Goal: Transaction & Acquisition: Register for event/course

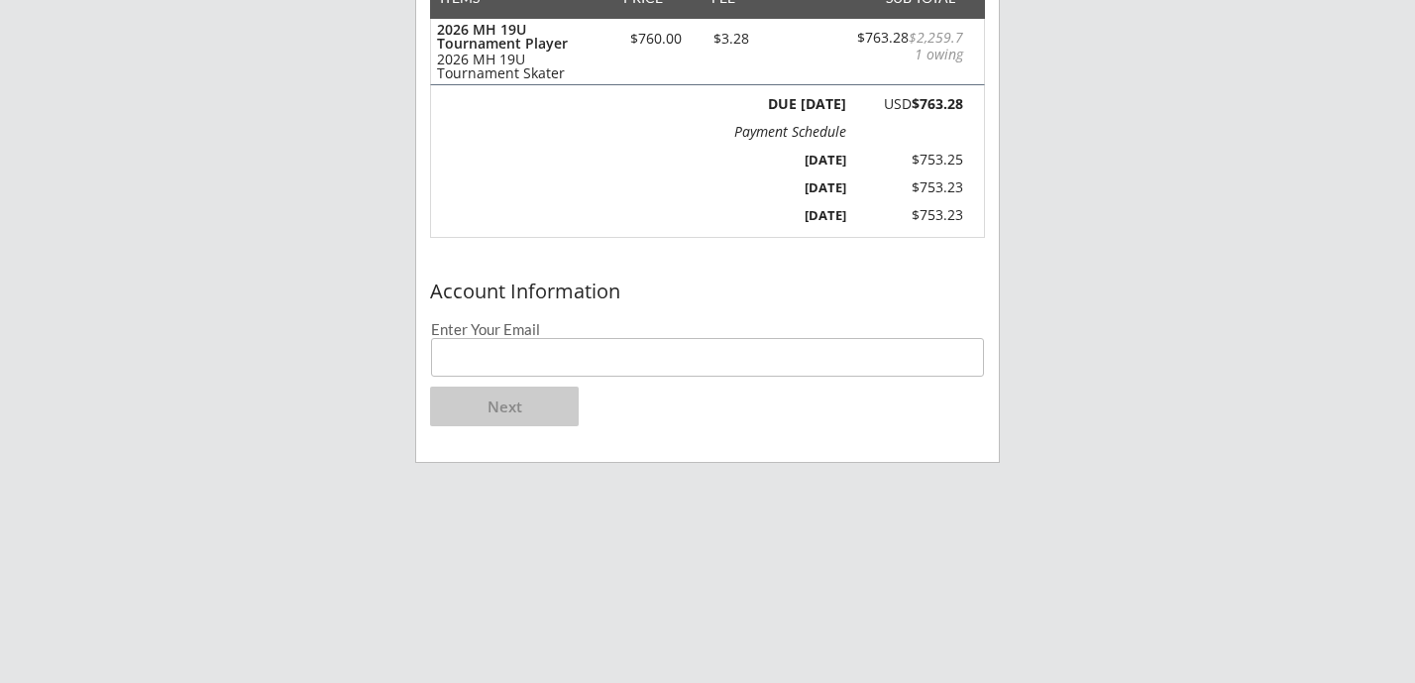
scroll to position [315, 0]
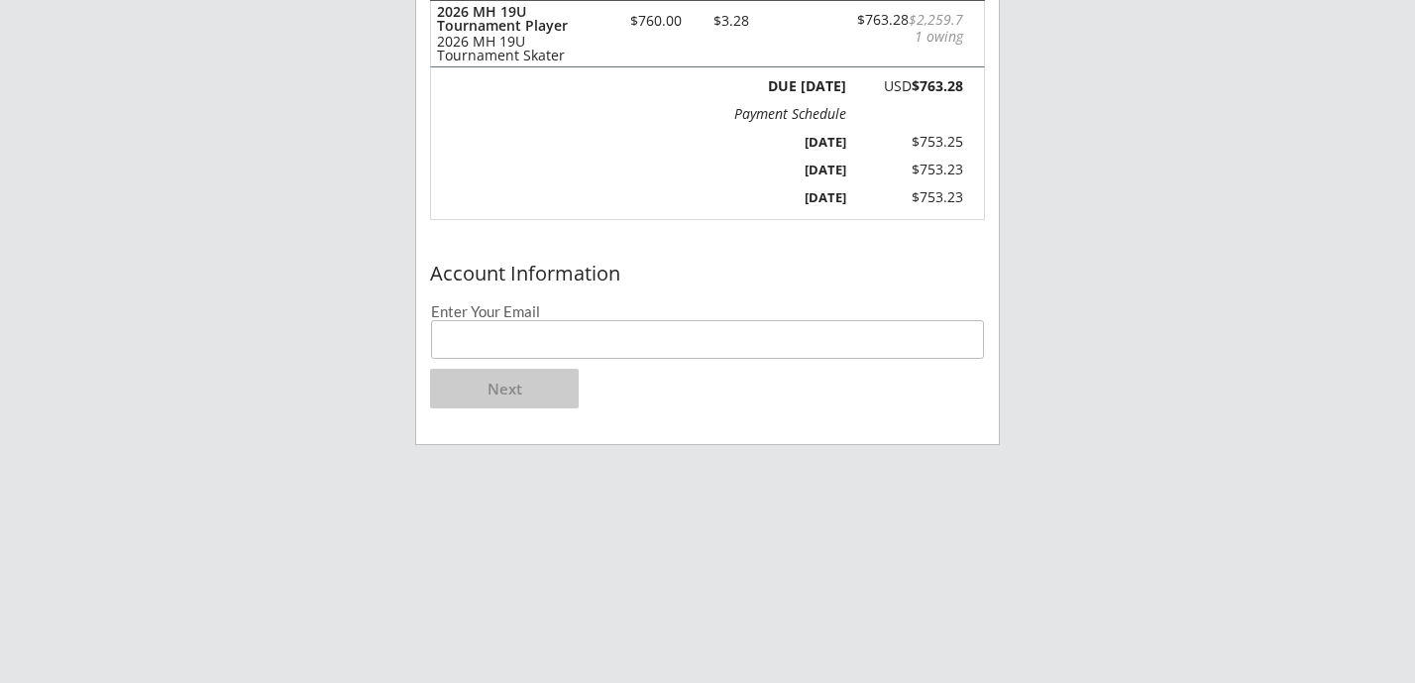
click at [551, 344] on input "email" at bounding box center [707, 339] width 553 height 39
type input "[EMAIL_ADDRESS][DOMAIN_NAME]"
click at [506, 370] on button "Next" at bounding box center [504, 389] width 149 height 40
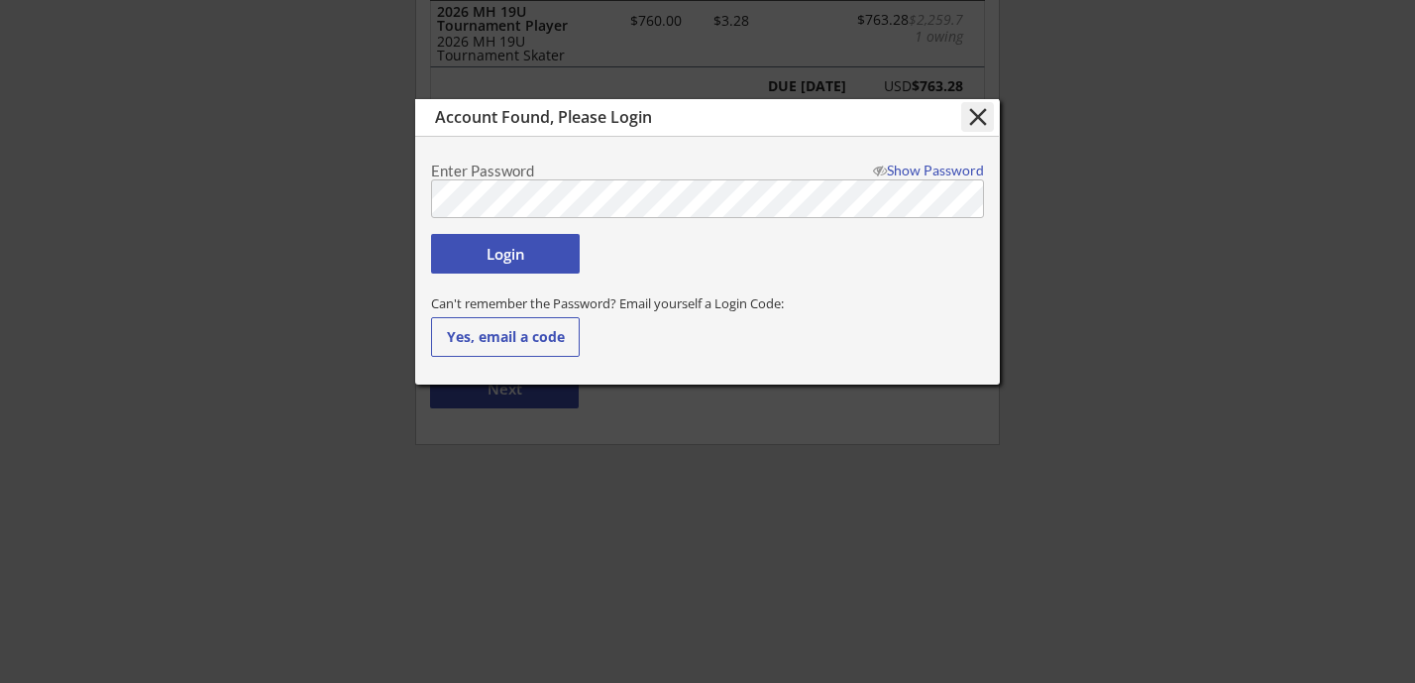
click at [538, 347] on button "Yes, email a code" at bounding box center [505, 337] width 149 height 40
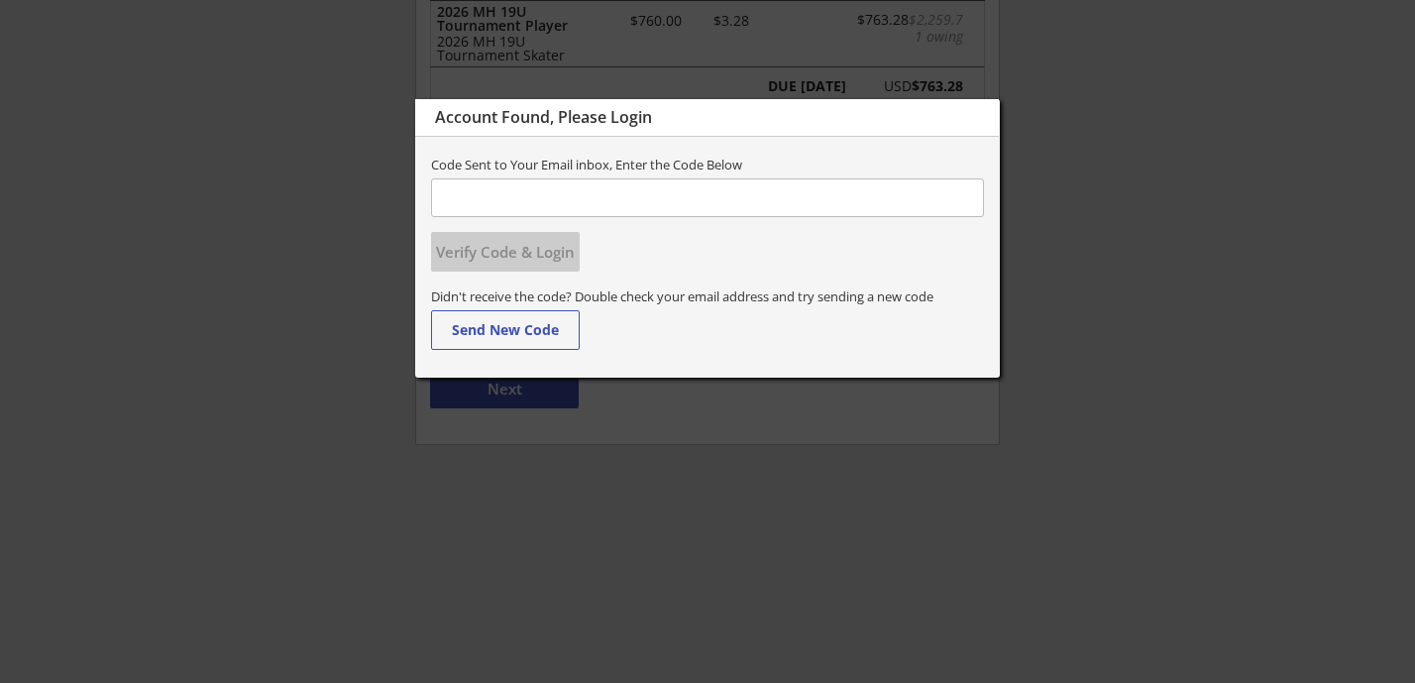
click at [663, 197] on input "input" at bounding box center [707, 197] width 553 height 39
paste input "046060"
type input "046060"
click at [528, 267] on button "Verify Code & Login" at bounding box center [505, 252] width 149 height 40
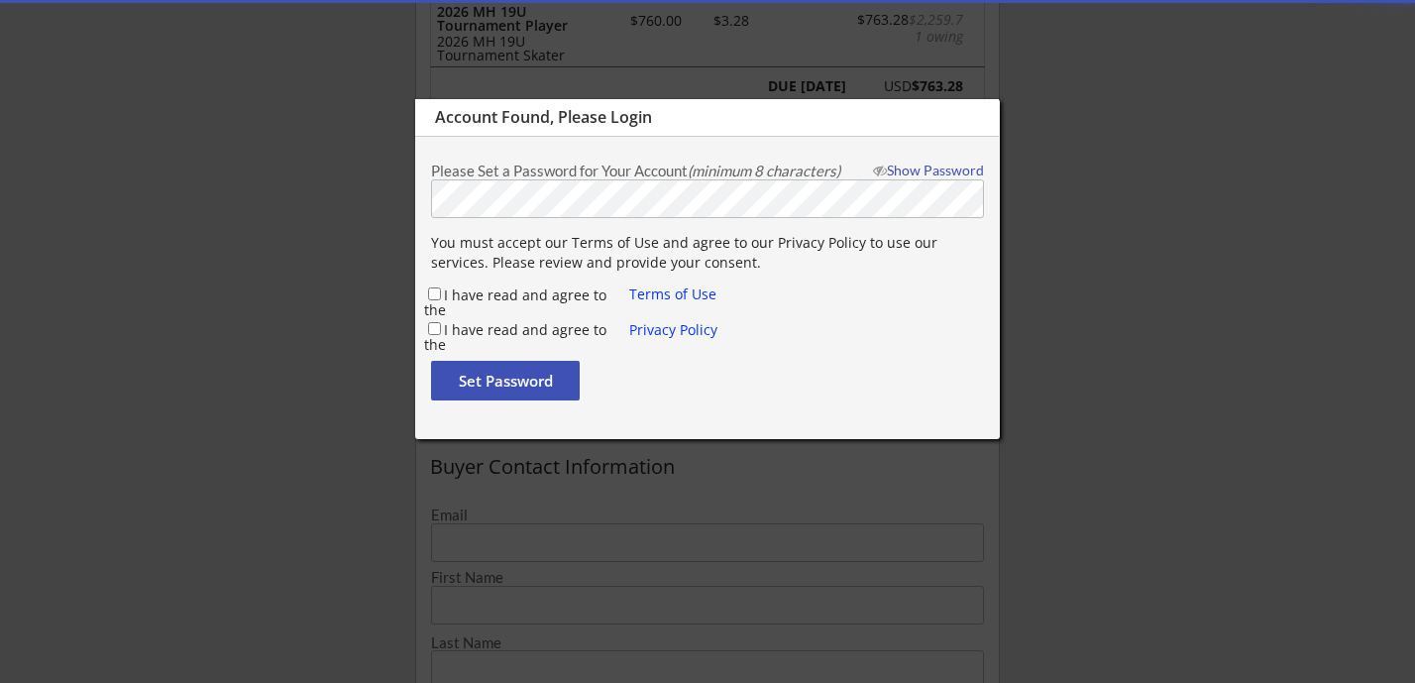
type input "[PERSON_NAME]"
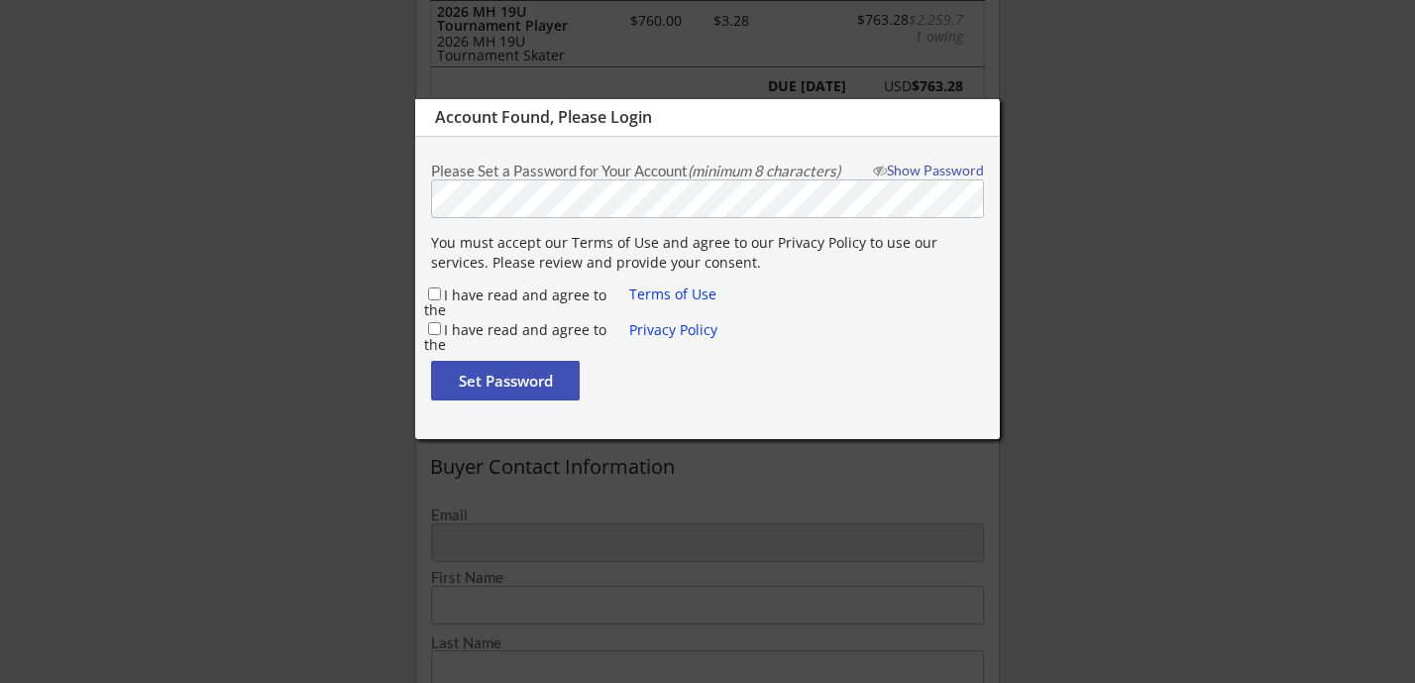
click at [467, 292] on label "I have read and agree to the" at bounding box center [515, 302] width 182 height 34
click at [441, 292] on input "I have read and agree to the" at bounding box center [434, 293] width 13 height 13
checkbox input "true"
click at [453, 326] on label "I have read and agree to the" at bounding box center [515, 337] width 182 height 34
click at [441, 326] on input "I have read and agree to the" at bounding box center [434, 328] width 13 height 13
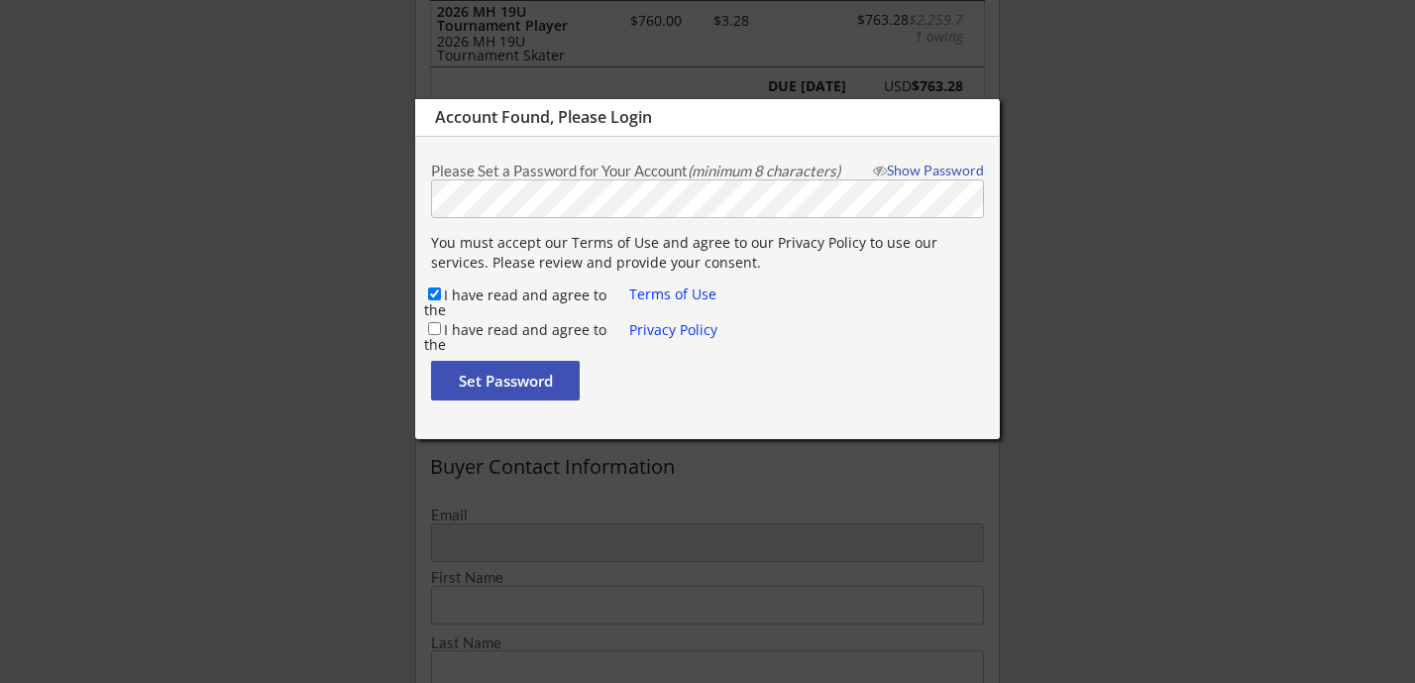
checkbox input "true"
click at [454, 386] on button "Set Password" at bounding box center [505, 381] width 149 height 40
type input "[EMAIL_ADDRESS][DOMAIN_NAME]"
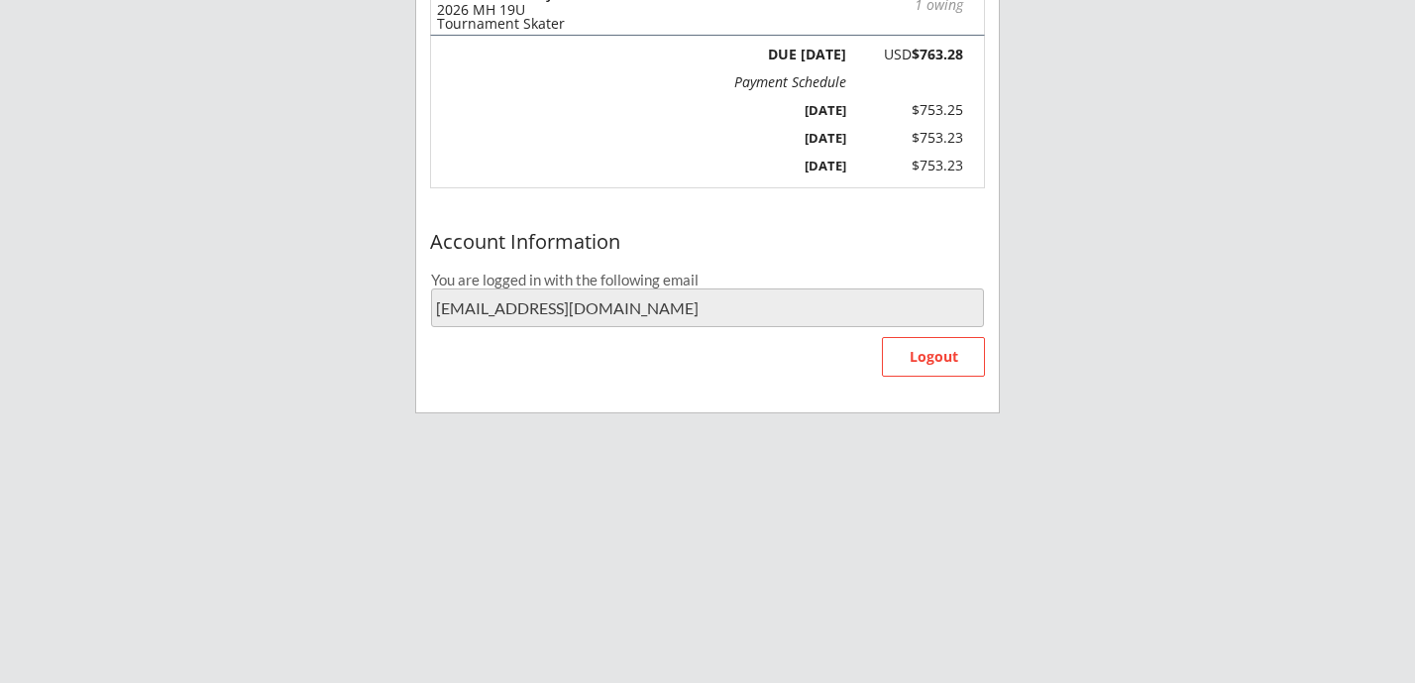
scroll to position [348, 0]
click at [761, 313] on input "[EMAIL_ADDRESS][DOMAIN_NAME]" at bounding box center [707, 306] width 553 height 39
click at [686, 302] on input "[EMAIL_ADDRESS][DOMAIN_NAME]" at bounding box center [707, 306] width 553 height 39
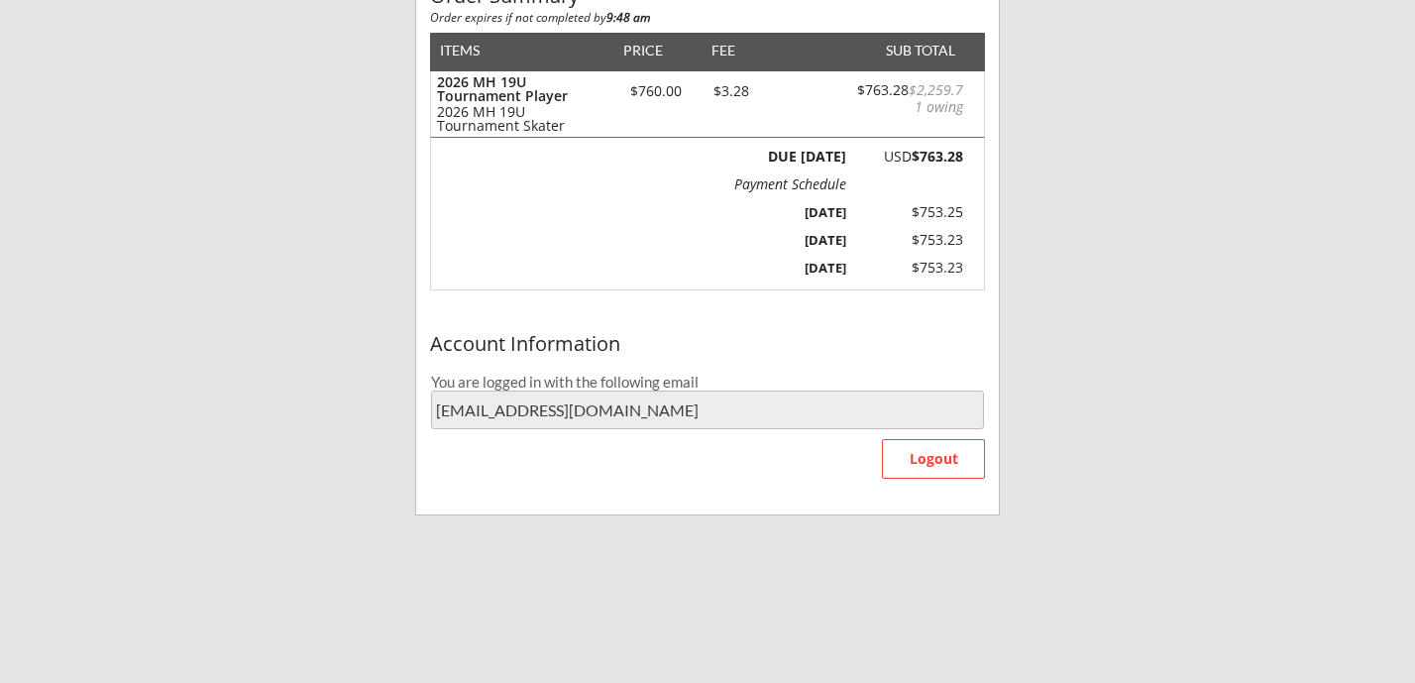
scroll to position [249, 0]
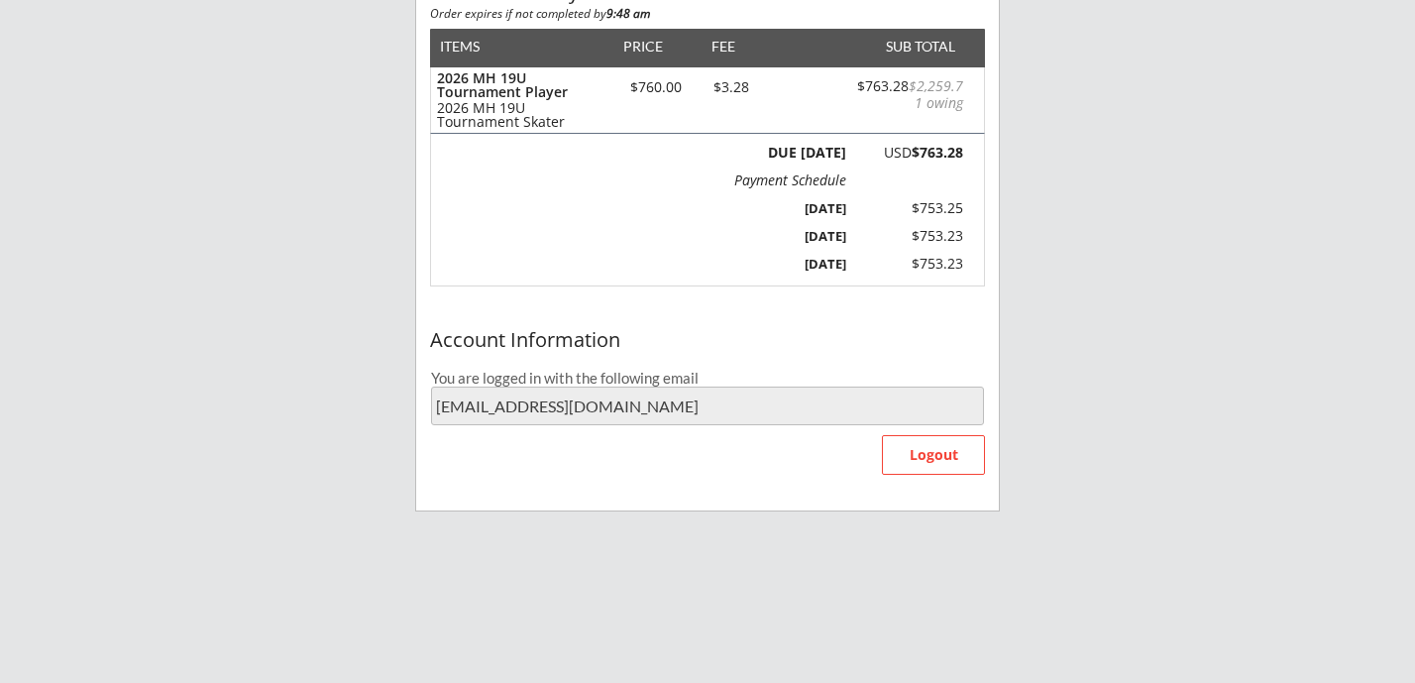
click at [604, 424] on input "[EMAIL_ADDRESS][DOMAIN_NAME]" at bounding box center [707, 406] width 553 height 39
click at [581, 412] on input "[EMAIL_ADDRESS][DOMAIN_NAME]" at bounding box center [707, 406] width 553 height 39
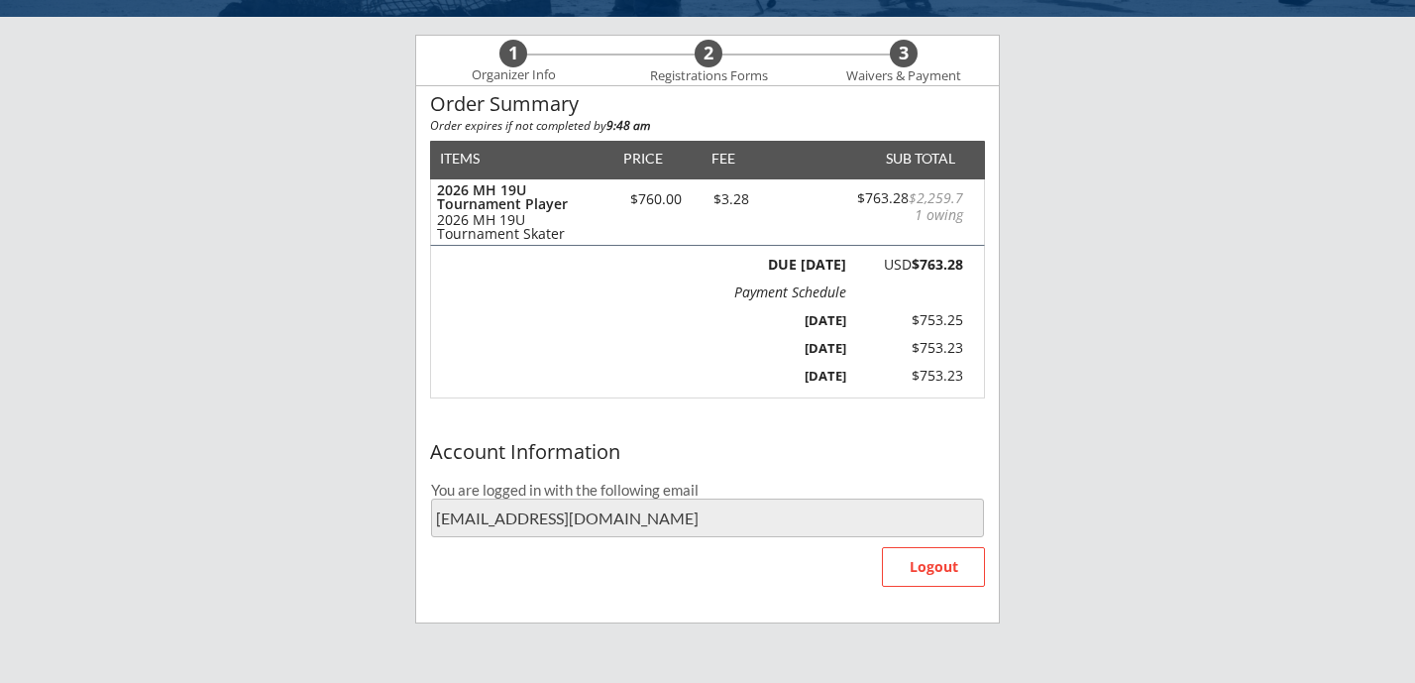
scroll to position [85, 0]
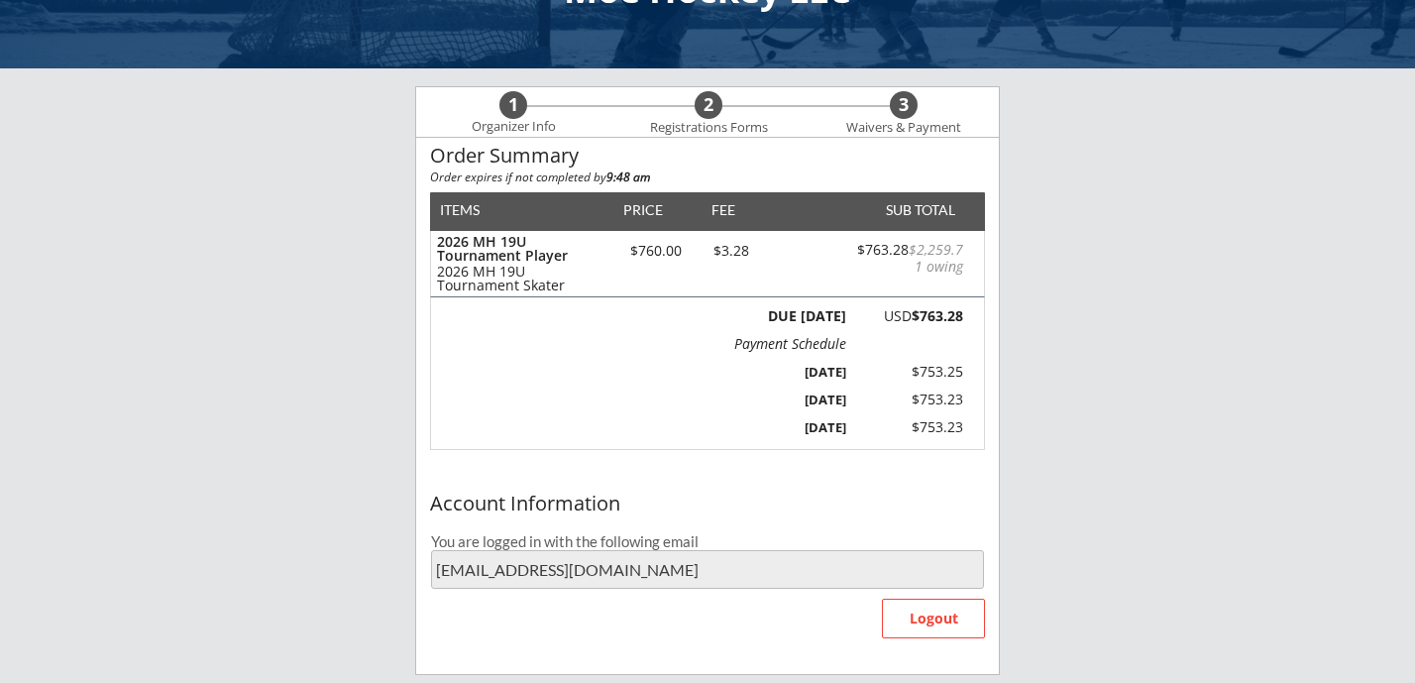
click at [772, 406] on div "[DATE]" at bounding box center [793, 400] width 106 height 18
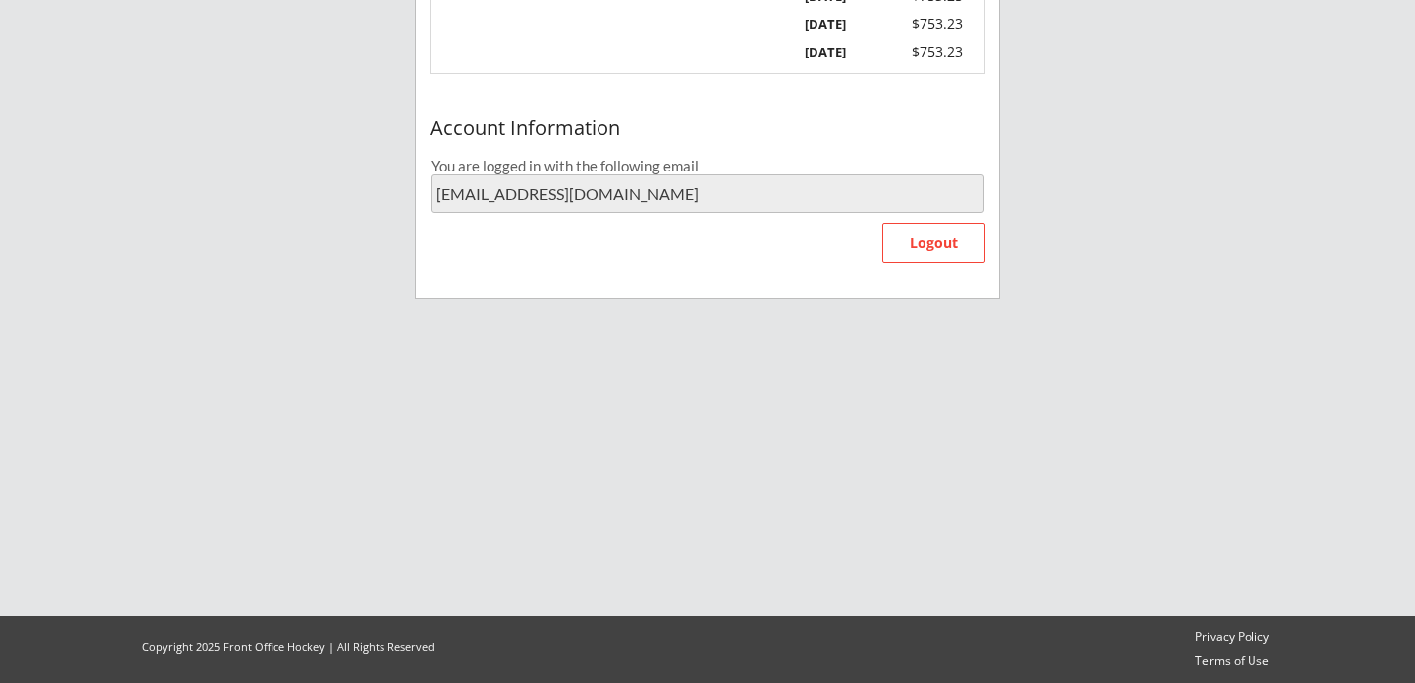
scroll to position [461, 0]
click at [624, 193] on input "[EMAIL_ADDRESS][DOMAIN_NAME]" at bounding box center [707, 193] width 553 height 39
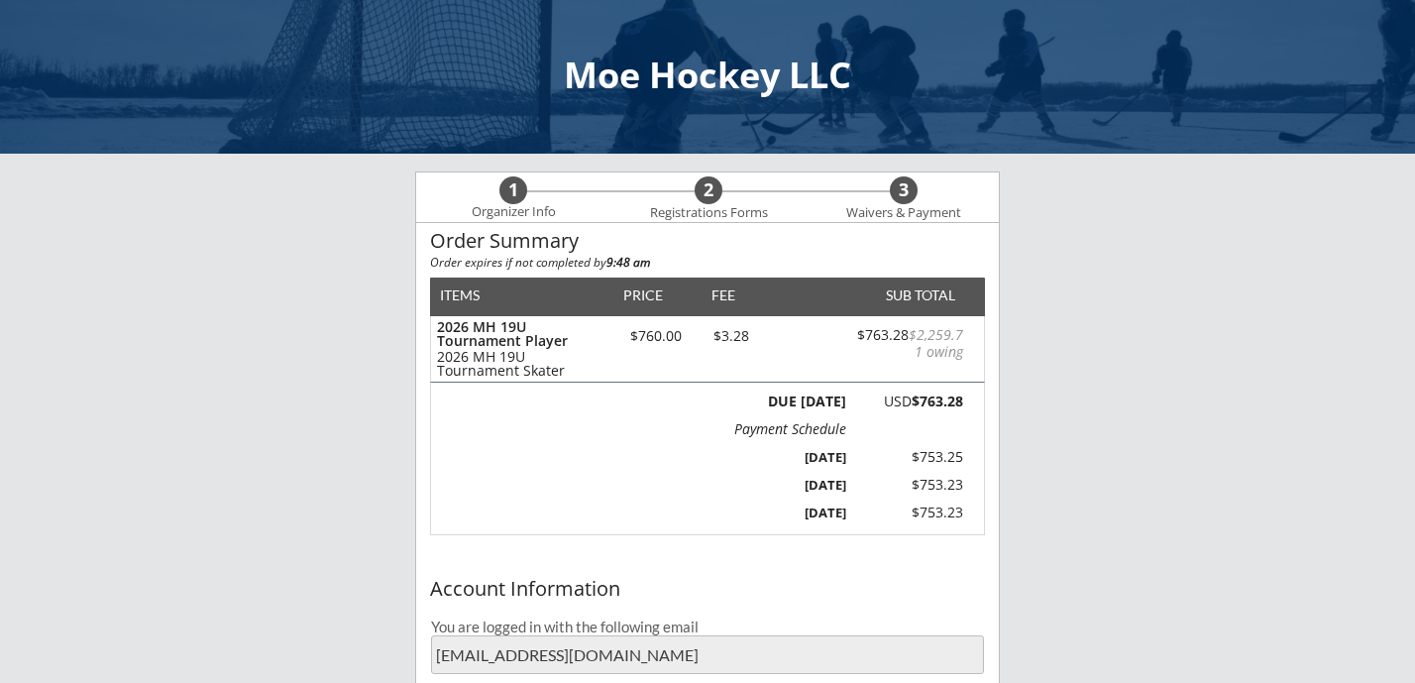
scroll to position [0, 0]
click at [707, 216] on div "Registrations Forms" at bounding box center [708, 213] width 137 height 16
click at [735, 337] on div "$3.28" at bounding box center [731, 336] width 66 height 14
click at [984, 602] on div "Account Information" at bounding box center [707, 590] width 583 height 30
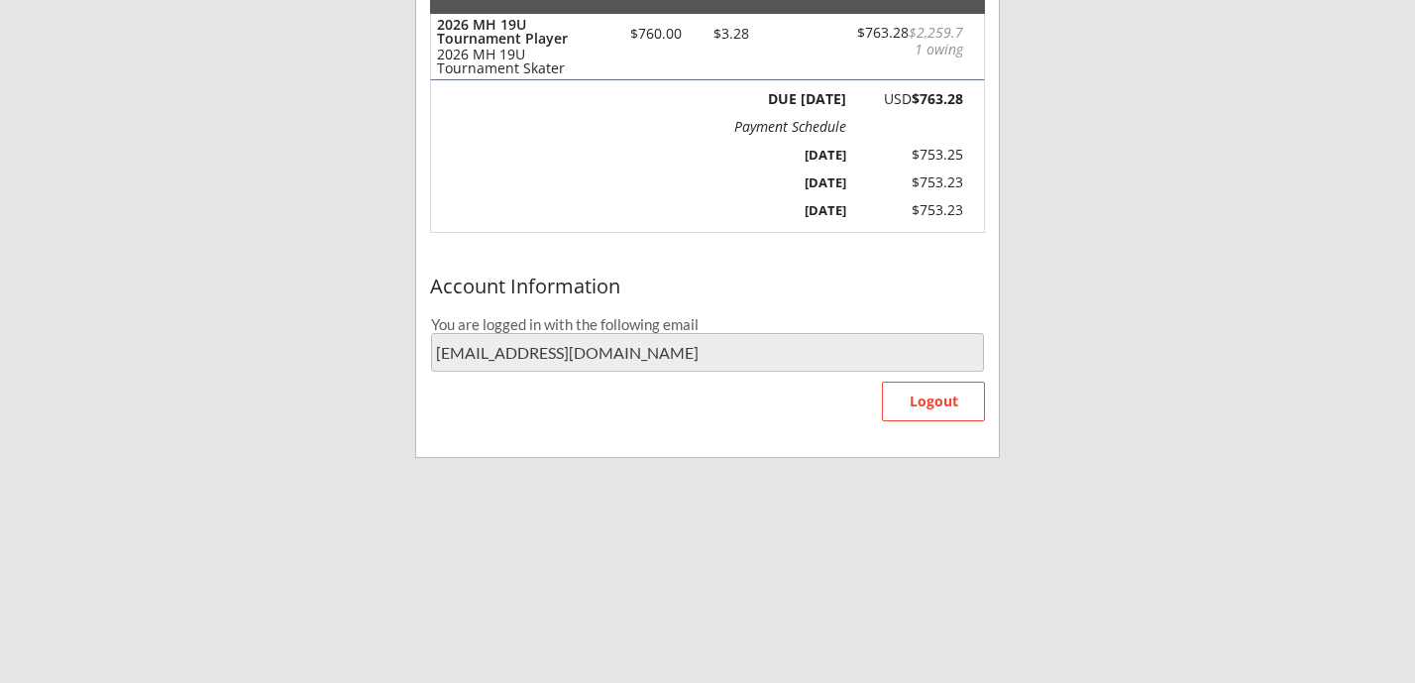
scroll to position [340, 0]
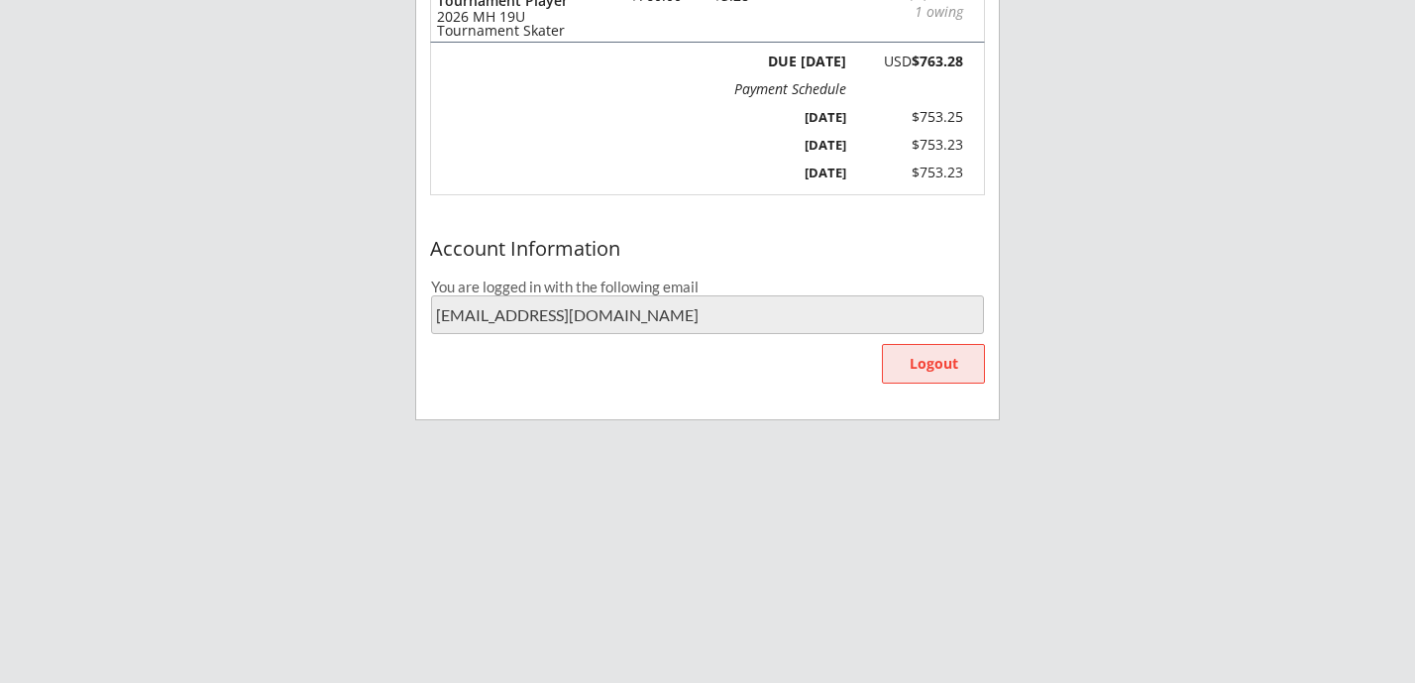
click at [936, 344] on button "Logout" at bounding box center [933, 364] width 103 height 40
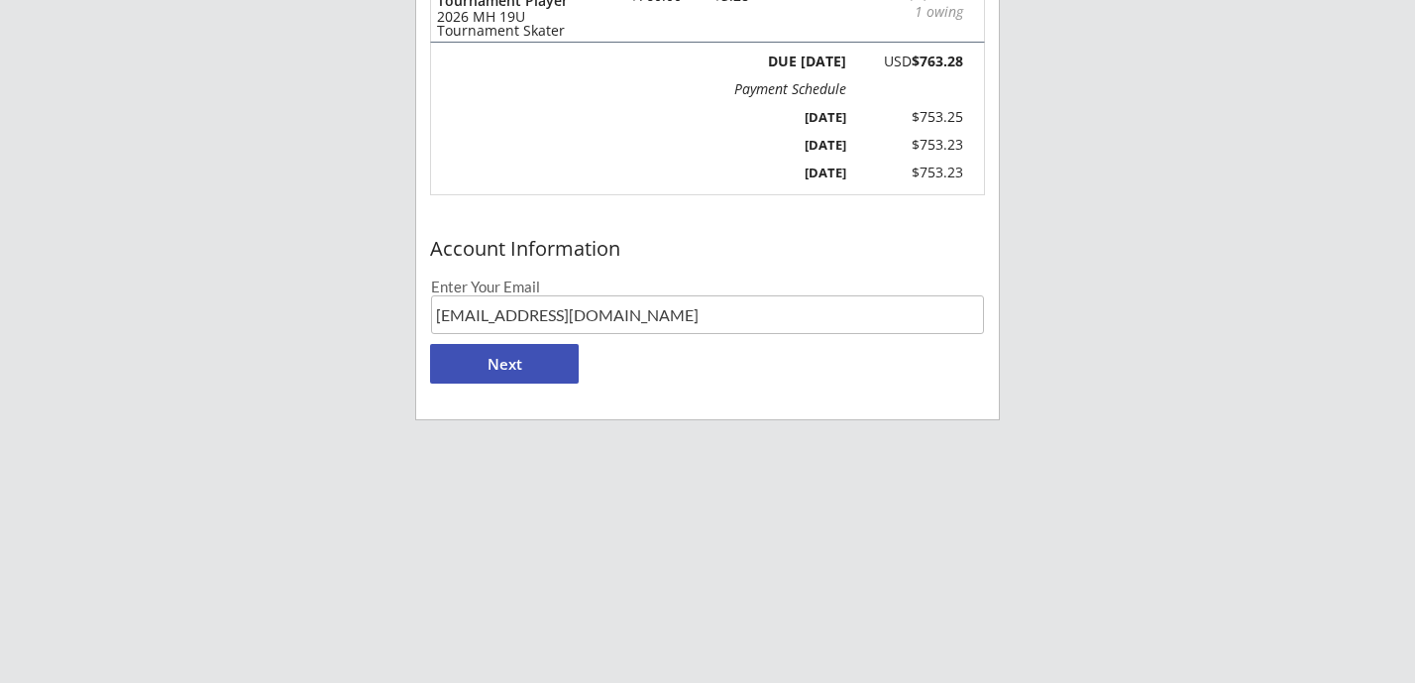
click at [525, 355] on button "Next" at bounding box center [504, 364] width 149 height 40
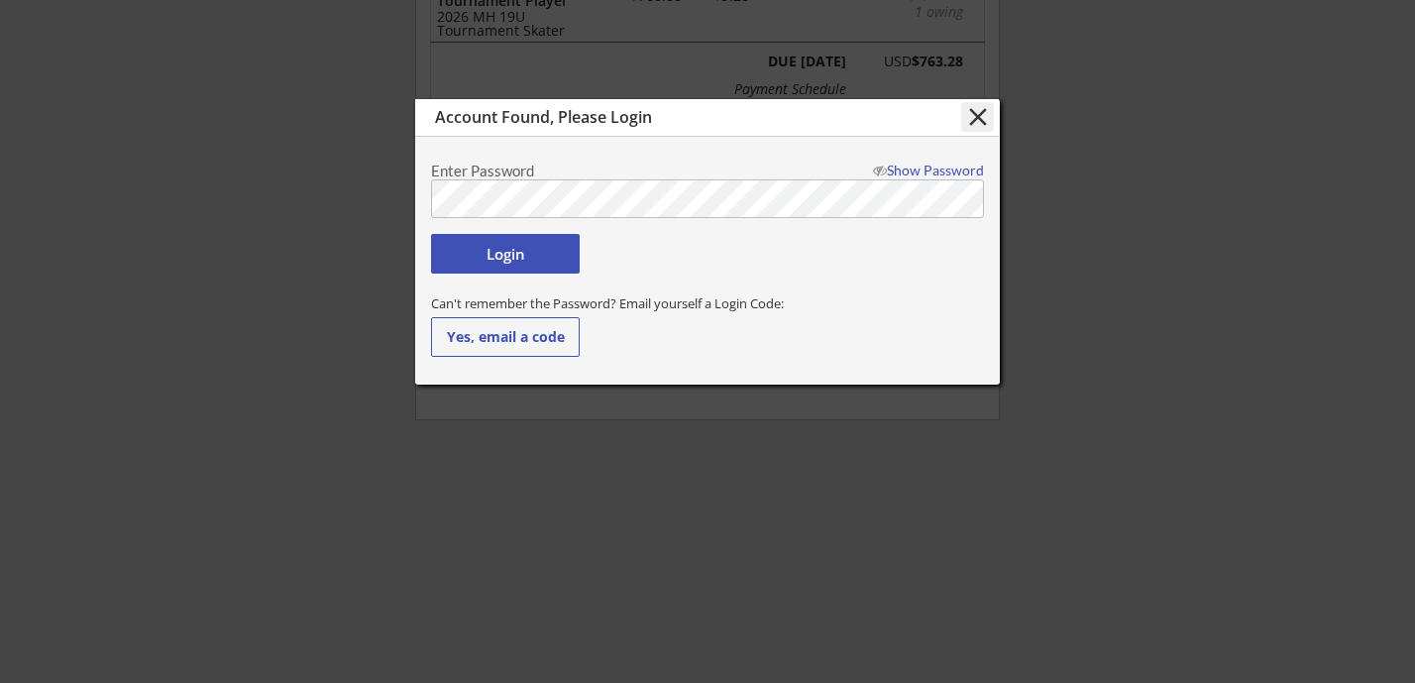
click at [536, 259] on button "Login" at bounding box center [505, 254] width 149 height 40
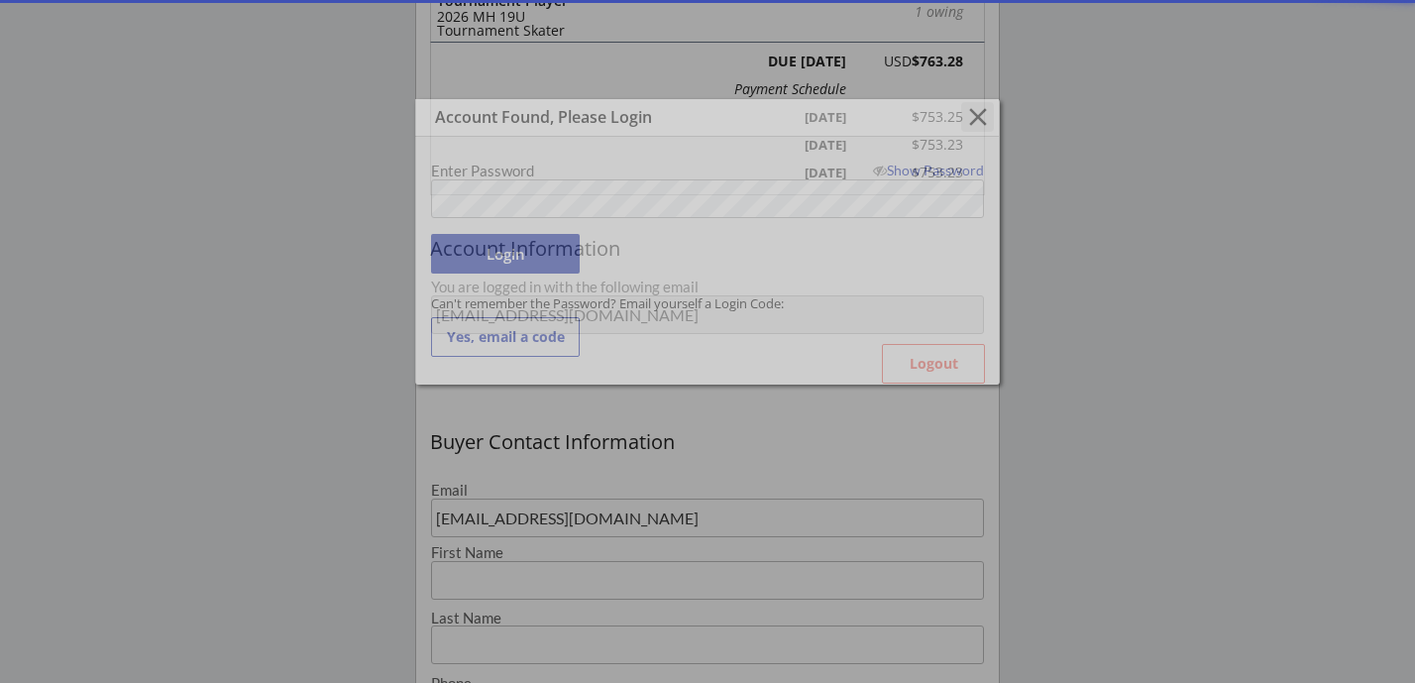
type input "[PERSON_NAME]"
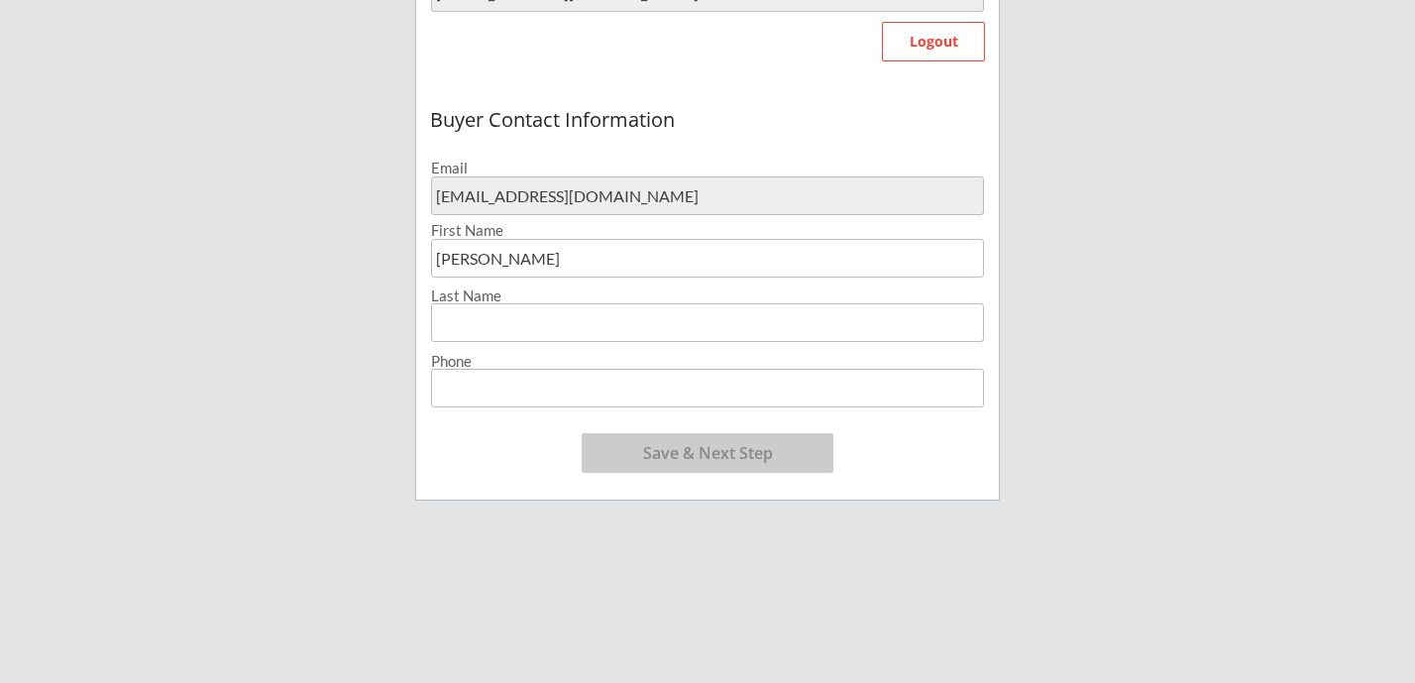
scroll to position [699, 0]
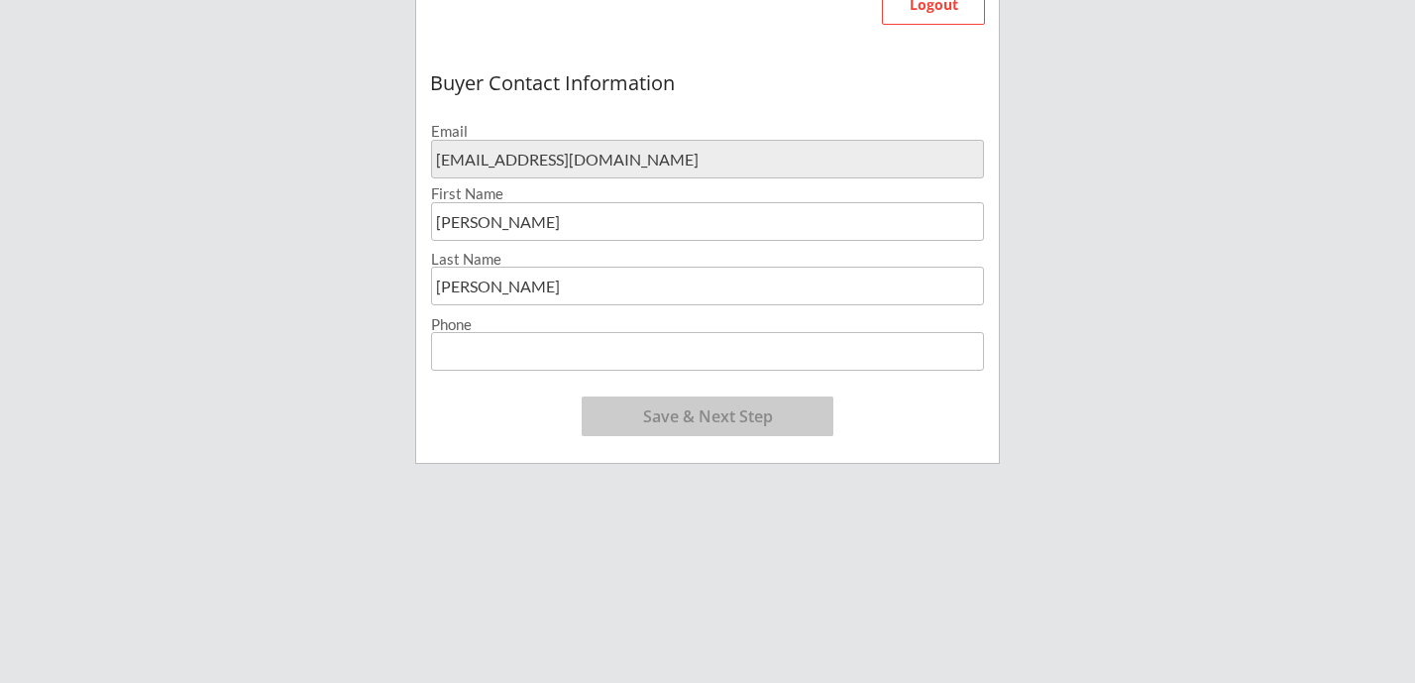
type input "[PERSON_NAME]"
type input "[PHONE_NUMBER]"
click at [649, 404] on button "Save & Next Step" at bounding box center [708, 416] width 252 height 40
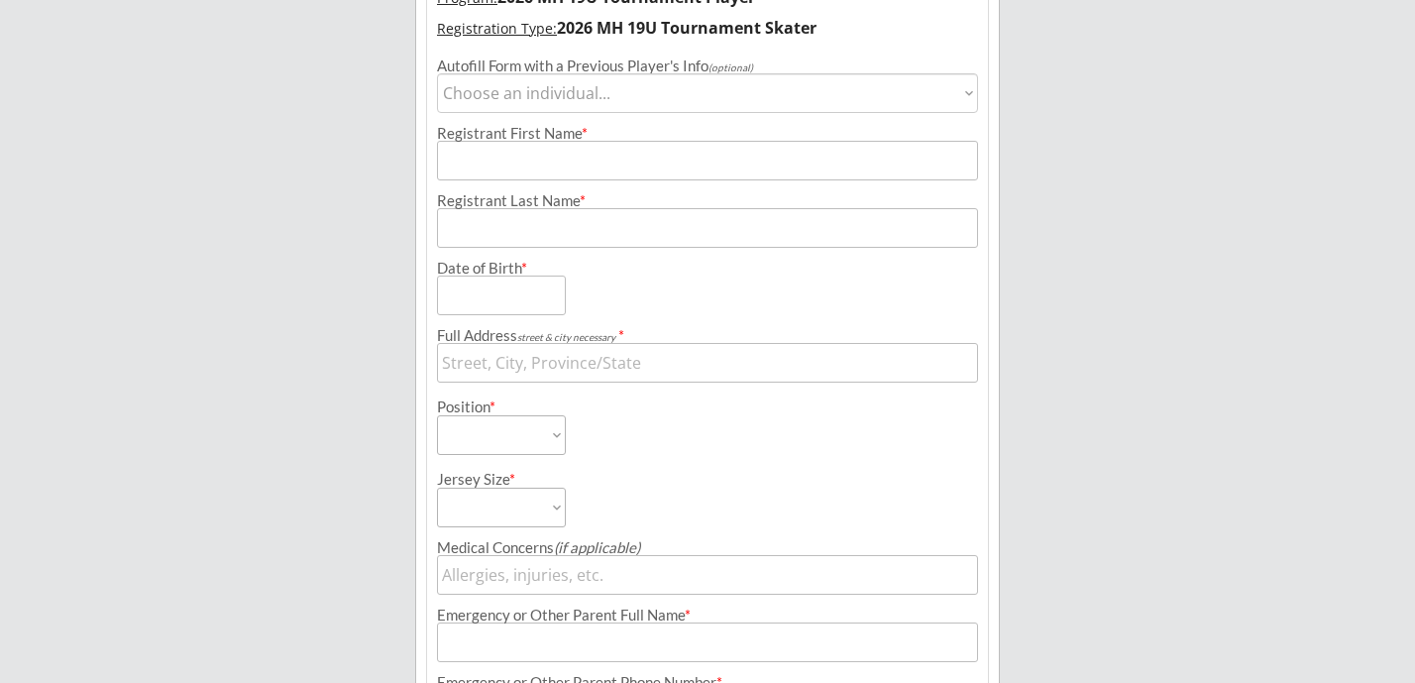
scroll to position [152, 0]
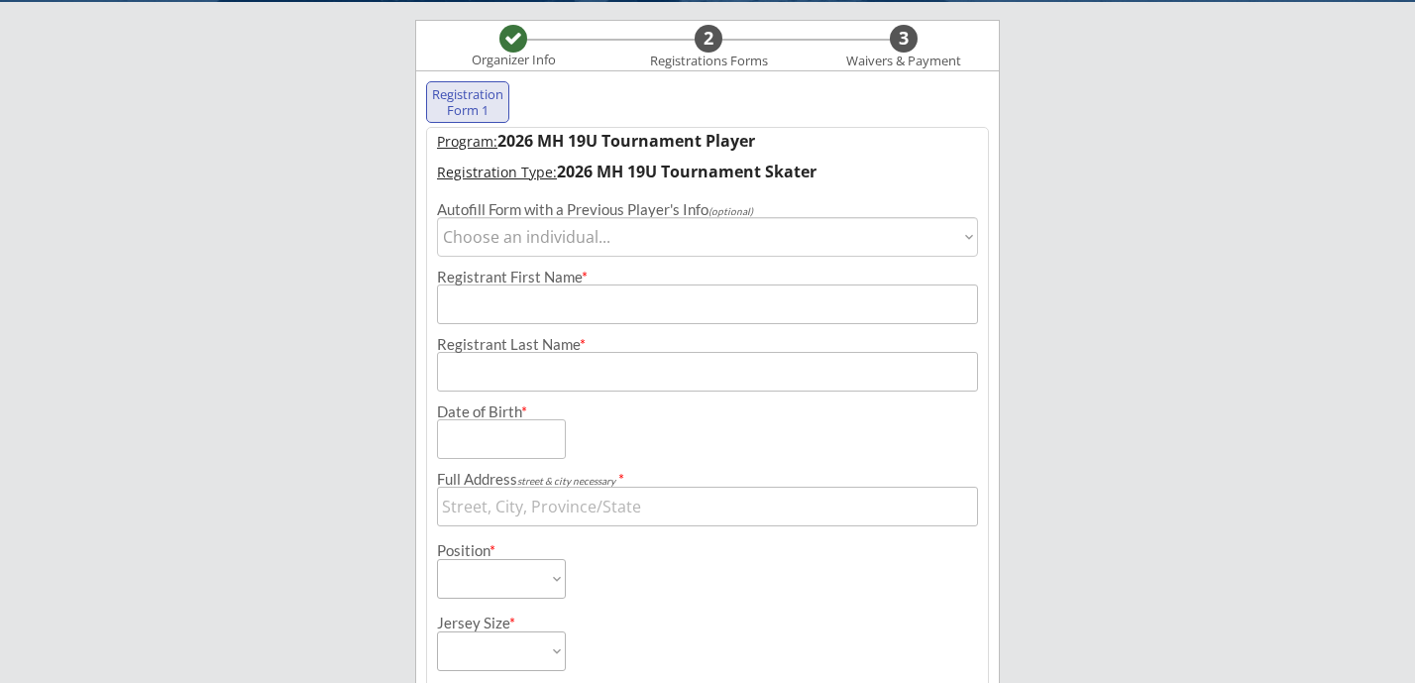
select select ""1348695171700984260__LOOKUP__1704806224627x435770536887058400""
type input "[MEDICAL_DATA]"
type input "[PERSON_NAME]"
type input "[DATE]"
type input "[STREET_ADDRESS]"
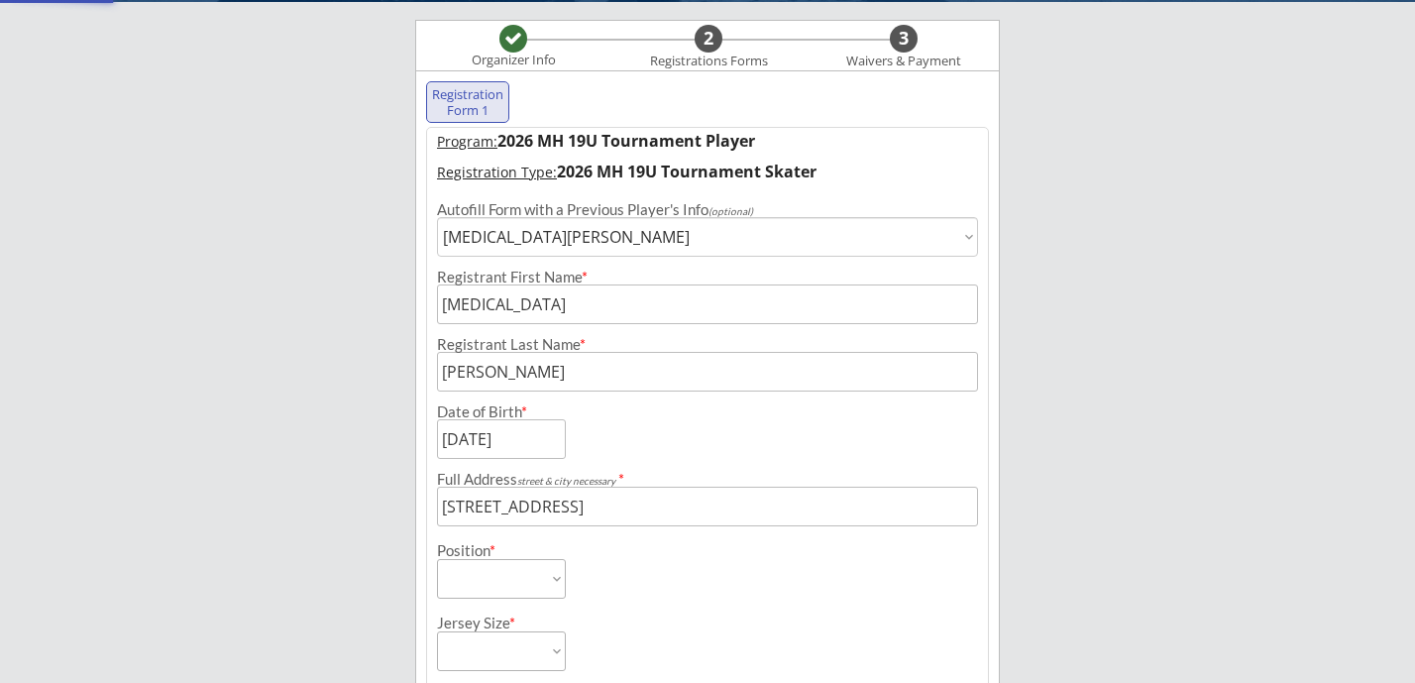
select select ""Forward""
type input "[PERSON_NAME]"
type input "[PHONE_NUMBER]"
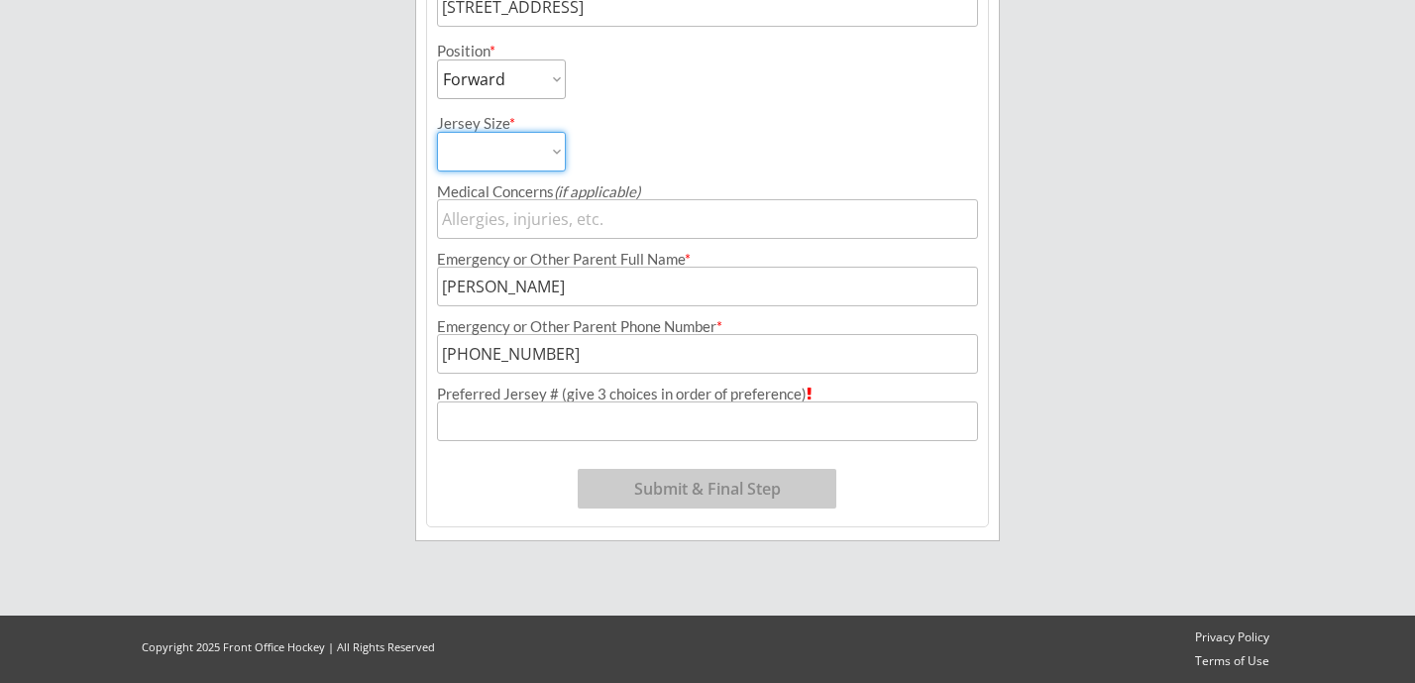
scroll to position [651, 0]
click at [634, 426] on input "input" at bounding box center [707, 421] width 541 height 40
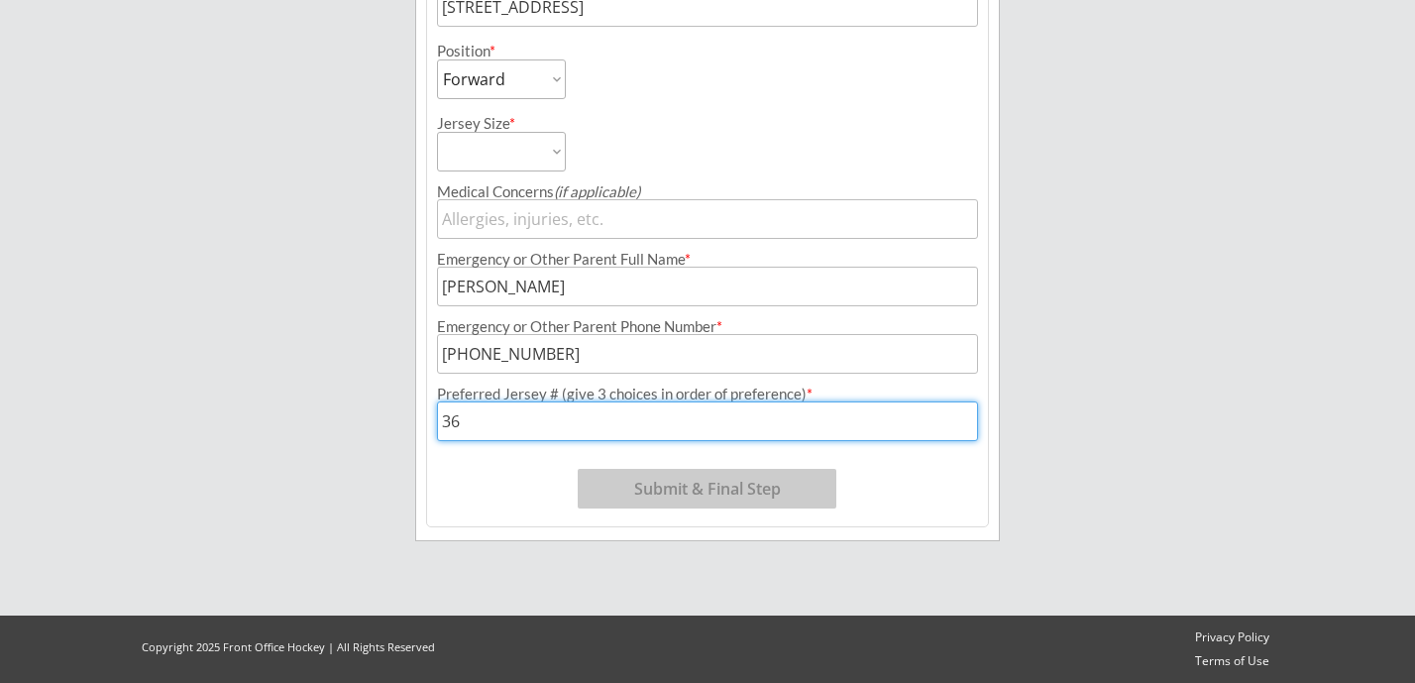
type input "36"
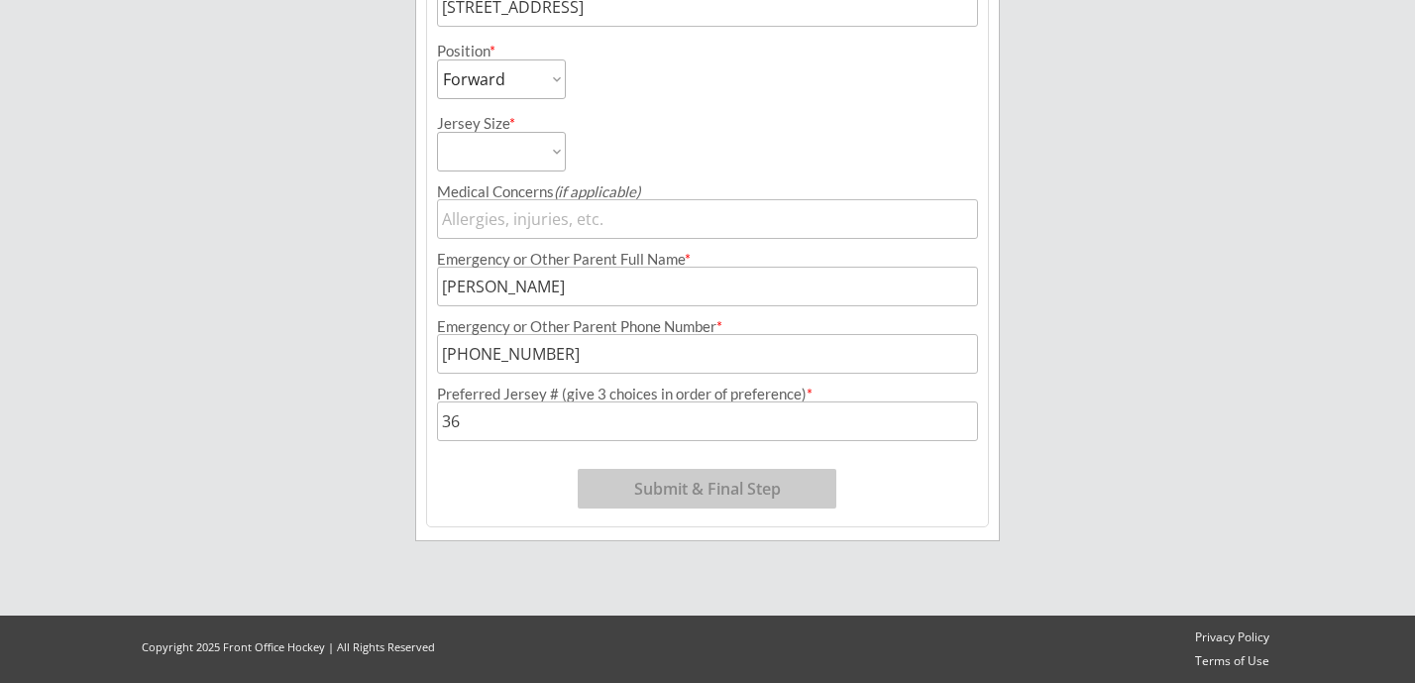
click at [625, 141] on div "Jersey Size * Adult Small Adult Medium Adult Large Adult Goalie Cut" at bounding box center [571, 135] width 268 height 72
select select ""Adult Medium""
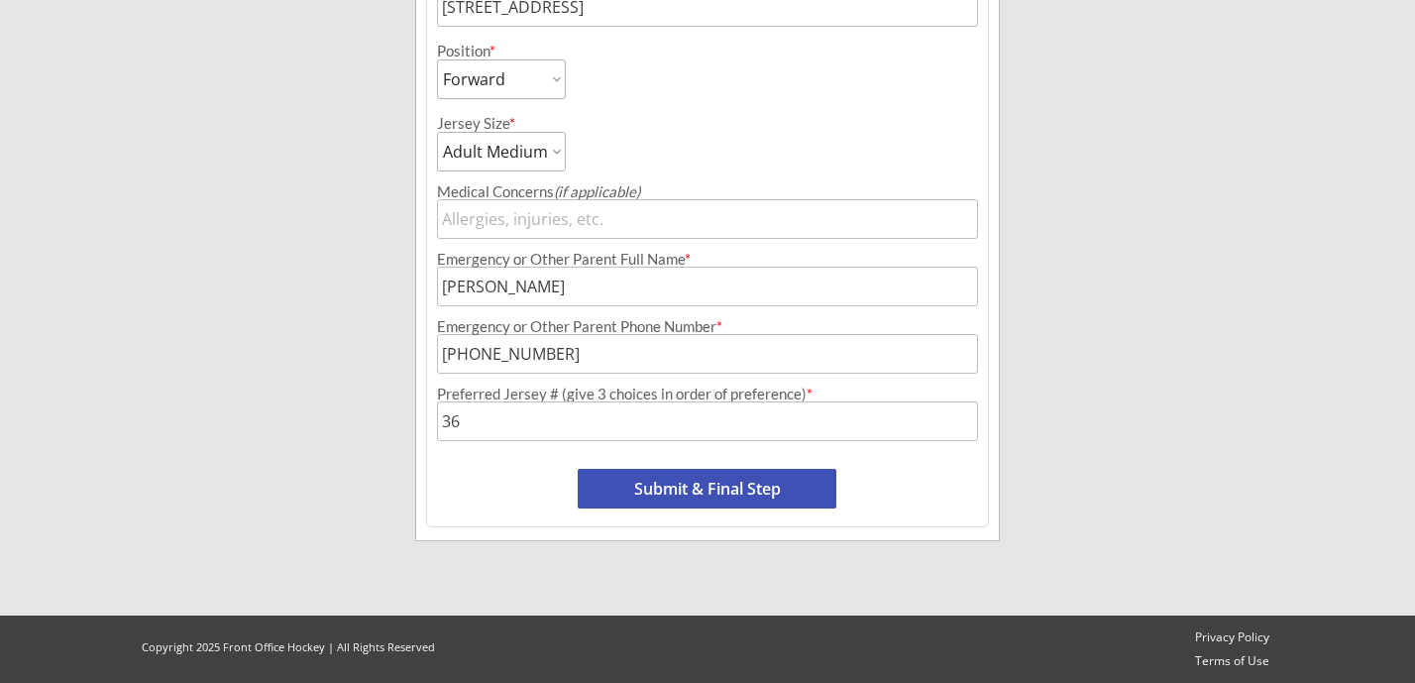
click at [740, 483] on button "Submit & Final Step" at bounding box center [707, 489] width 259 height 40
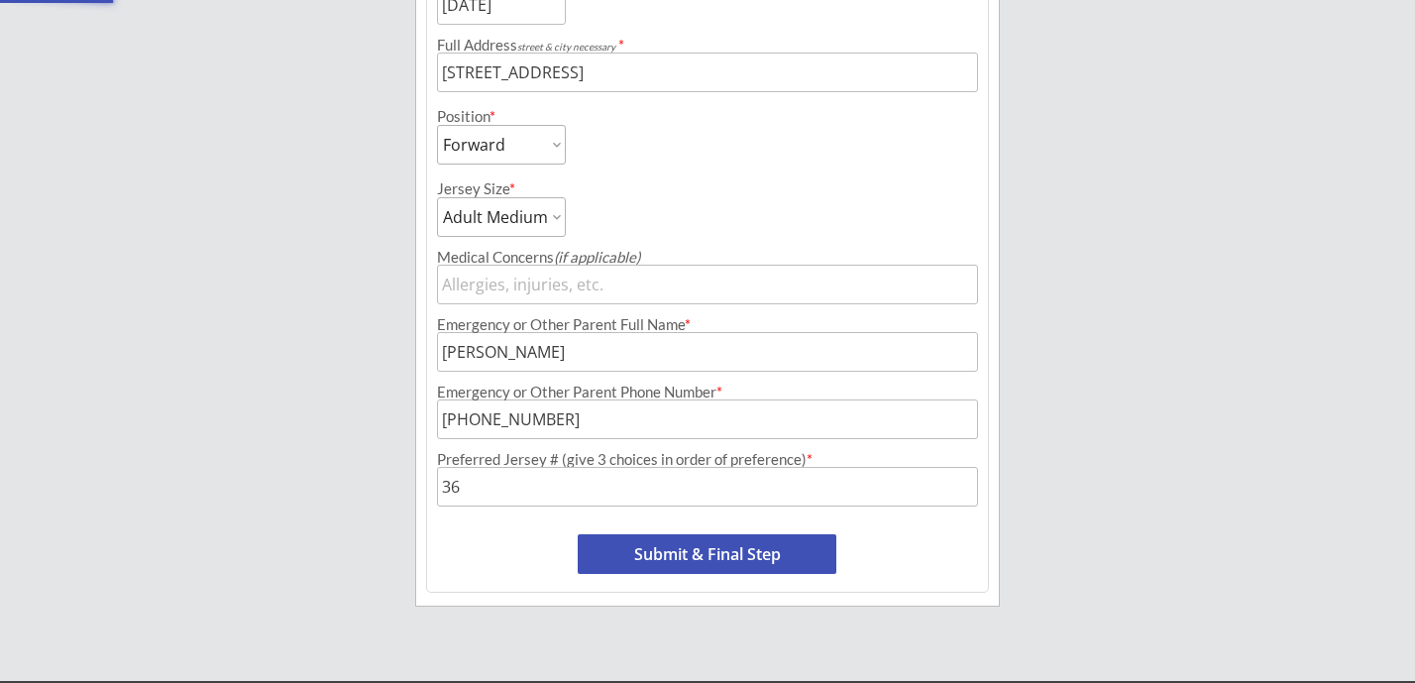
select select ""Yes, use this card""
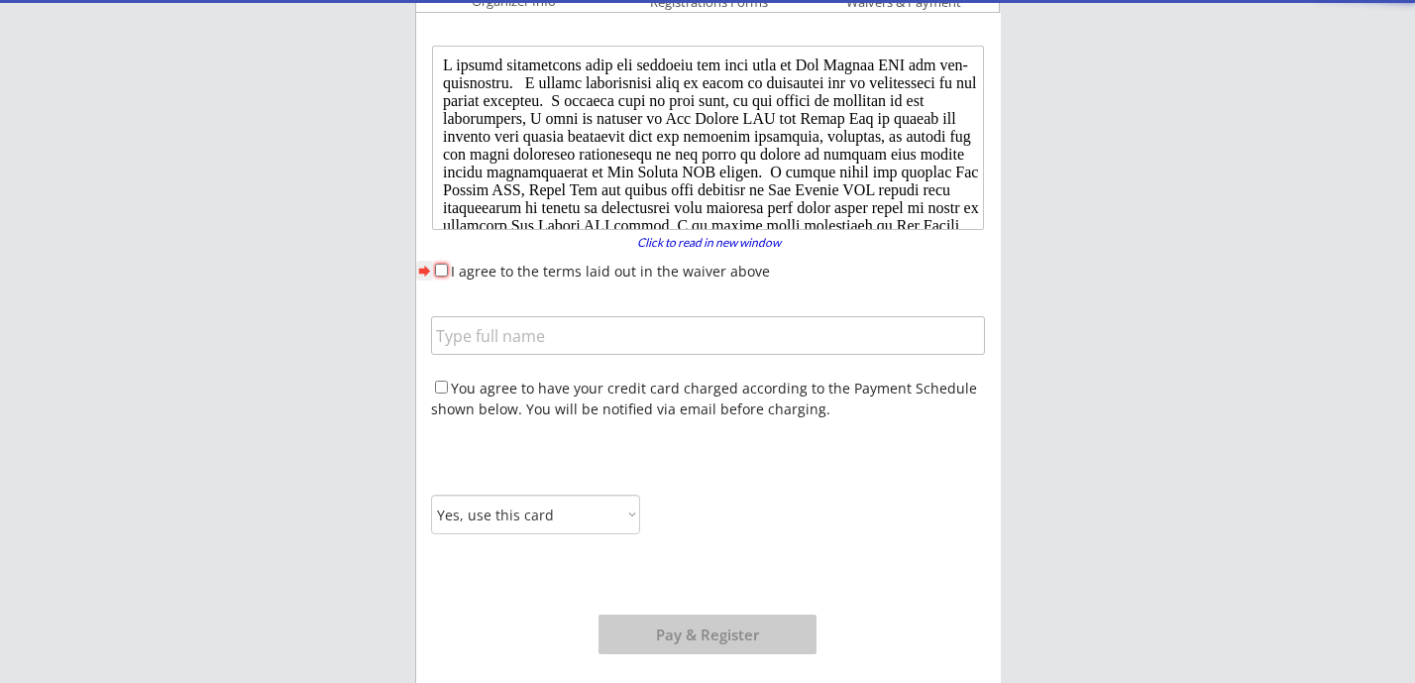
scroll to position [0, 0]
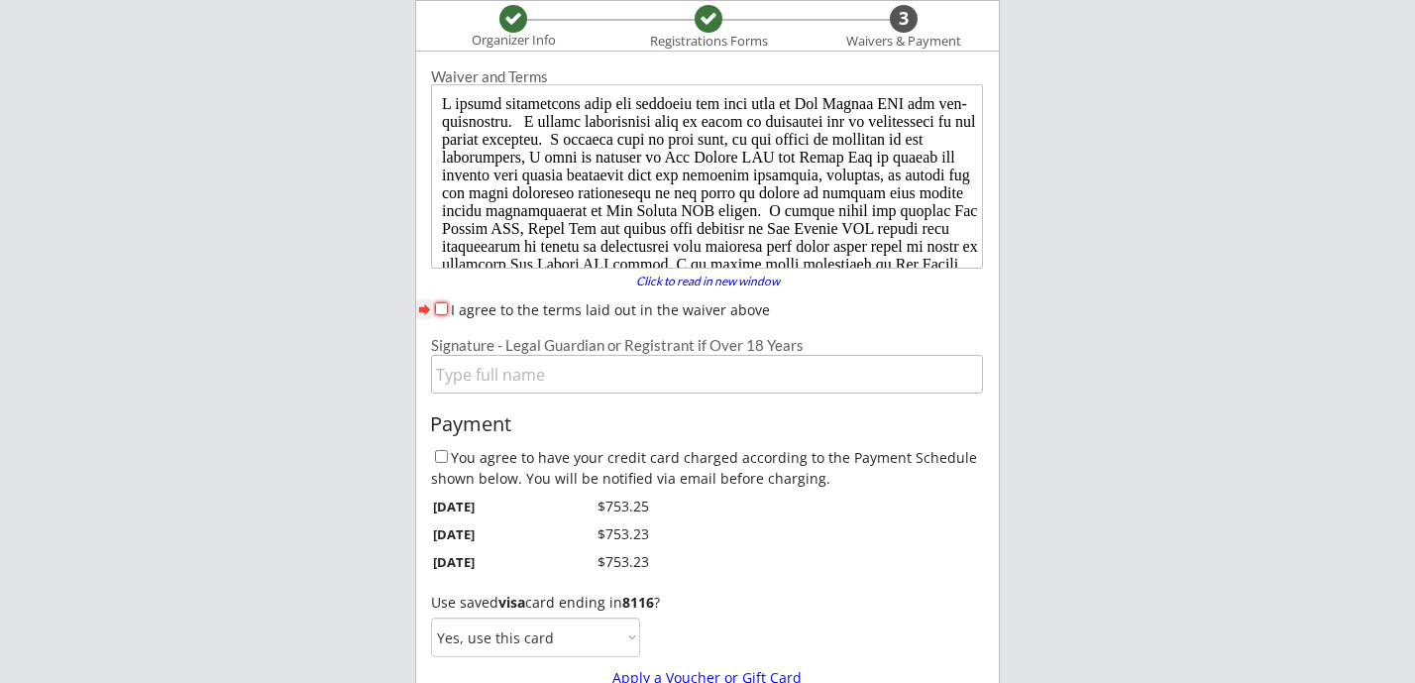
click at [495, 309] on label "I agree to the terms laid out in the waiver above" at bounding box center [610, 309] width 319 height 19
click at [448, 309] on input "I agree to the terms laid out in the waiver above" at bounding box center [441, 308] width 13 height 13
checkbox input "true"
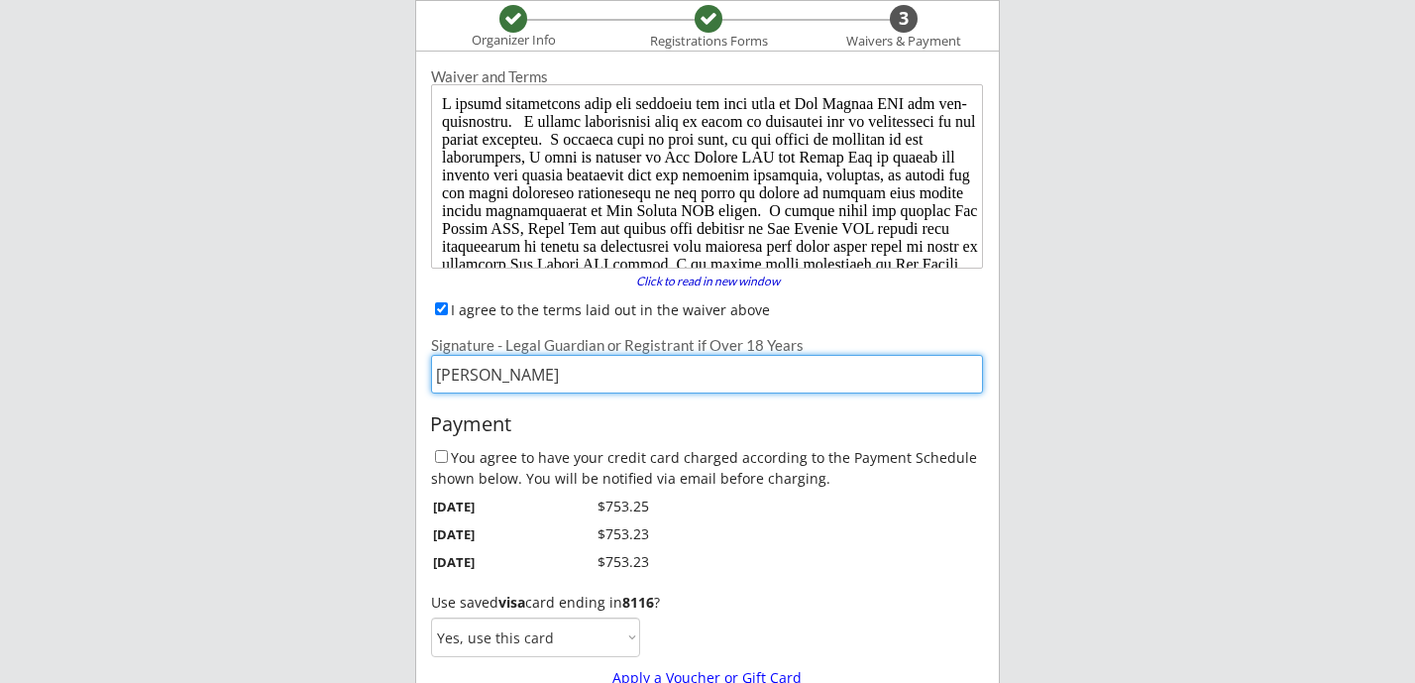
type input "[PERSON_NAME]"
click at [439, 457] on input "You agree to have your credit card charged according to the Payment Schedule sh…" at bounding box center [441, 456] width 13 height 13
checkbox input "true"
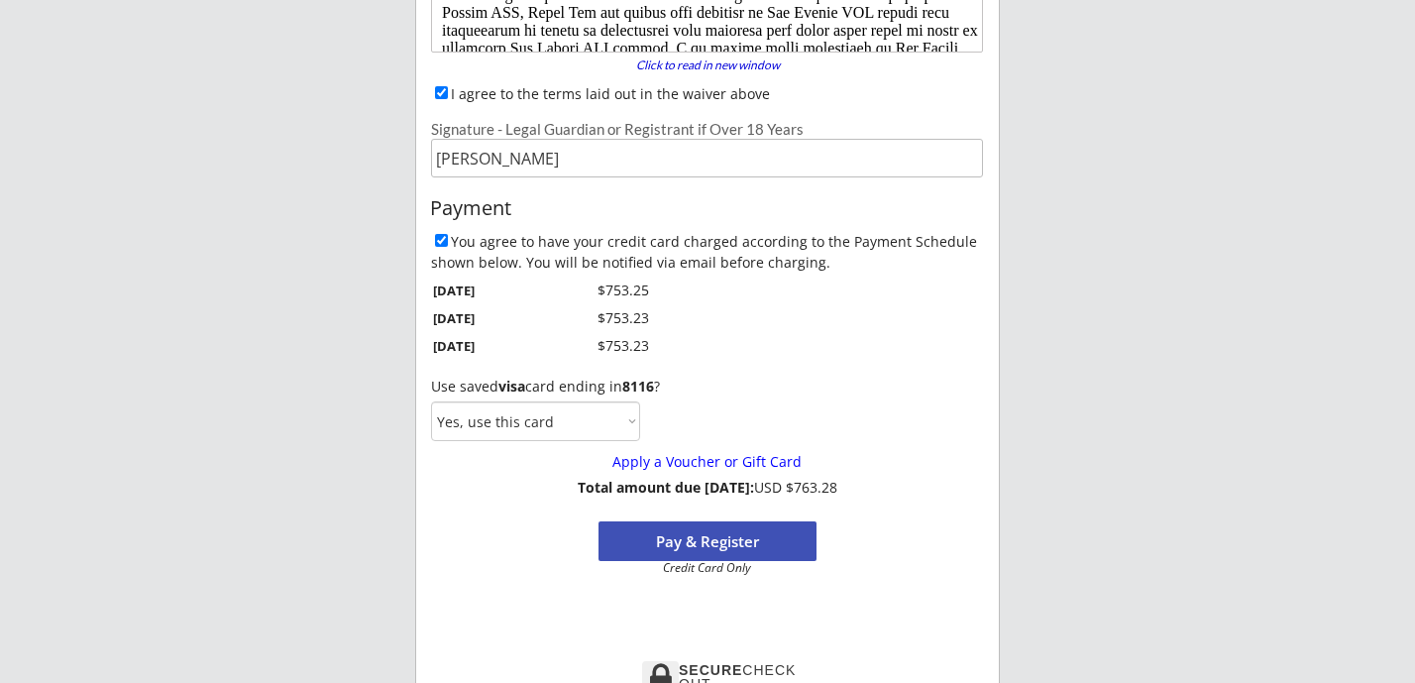
scroll to position [417, 0]
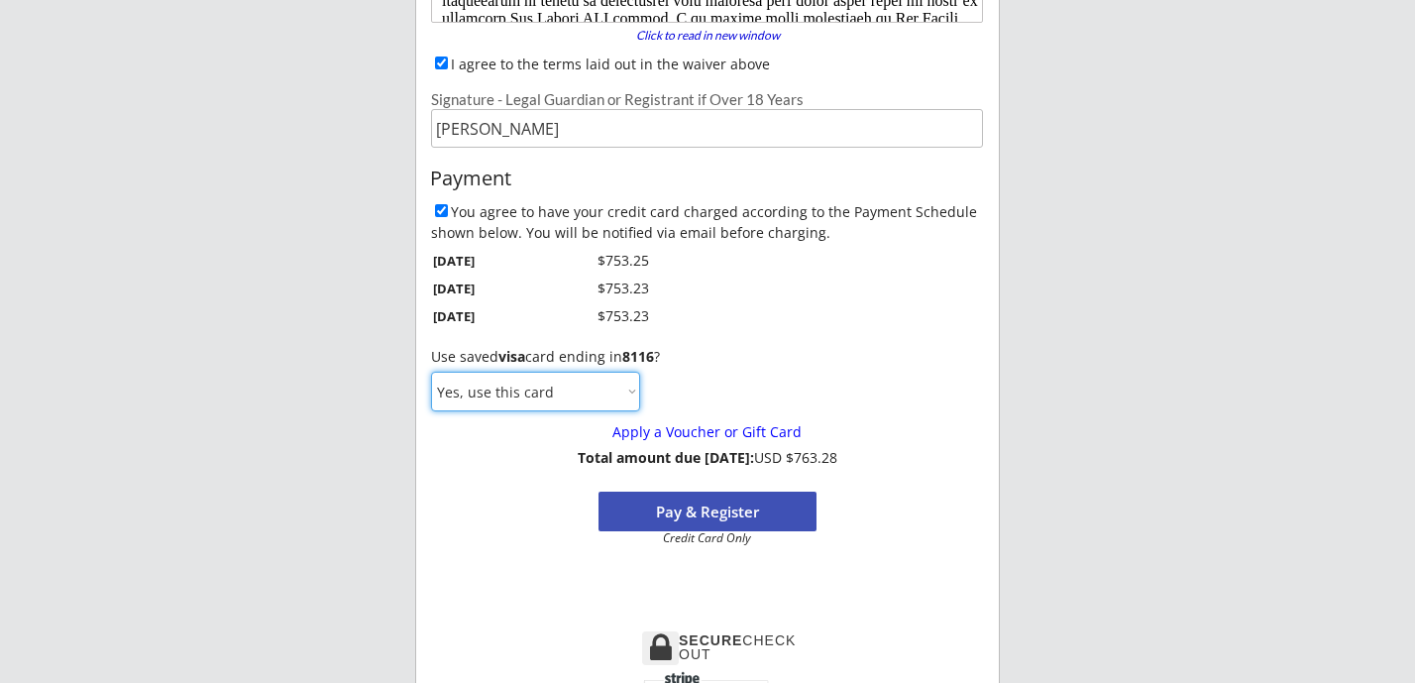
select select ""No, use a different card""
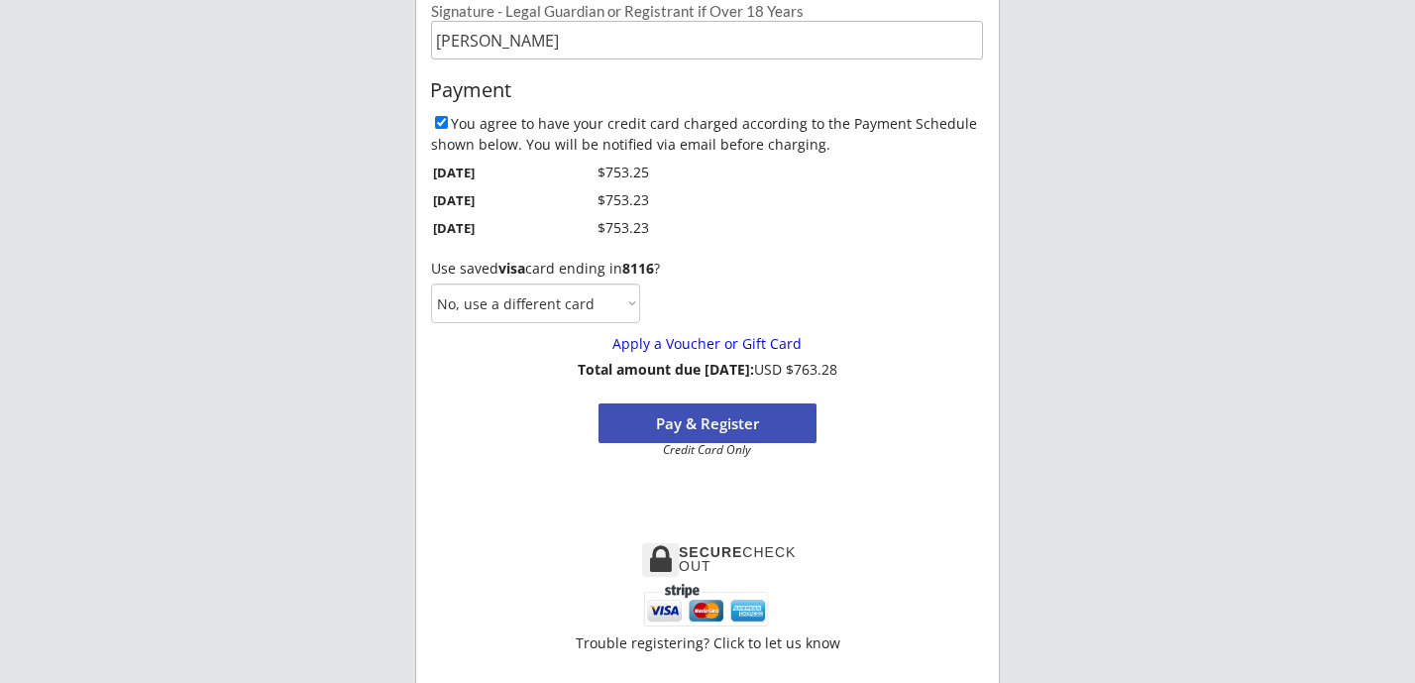
scroll to position [506, 0]
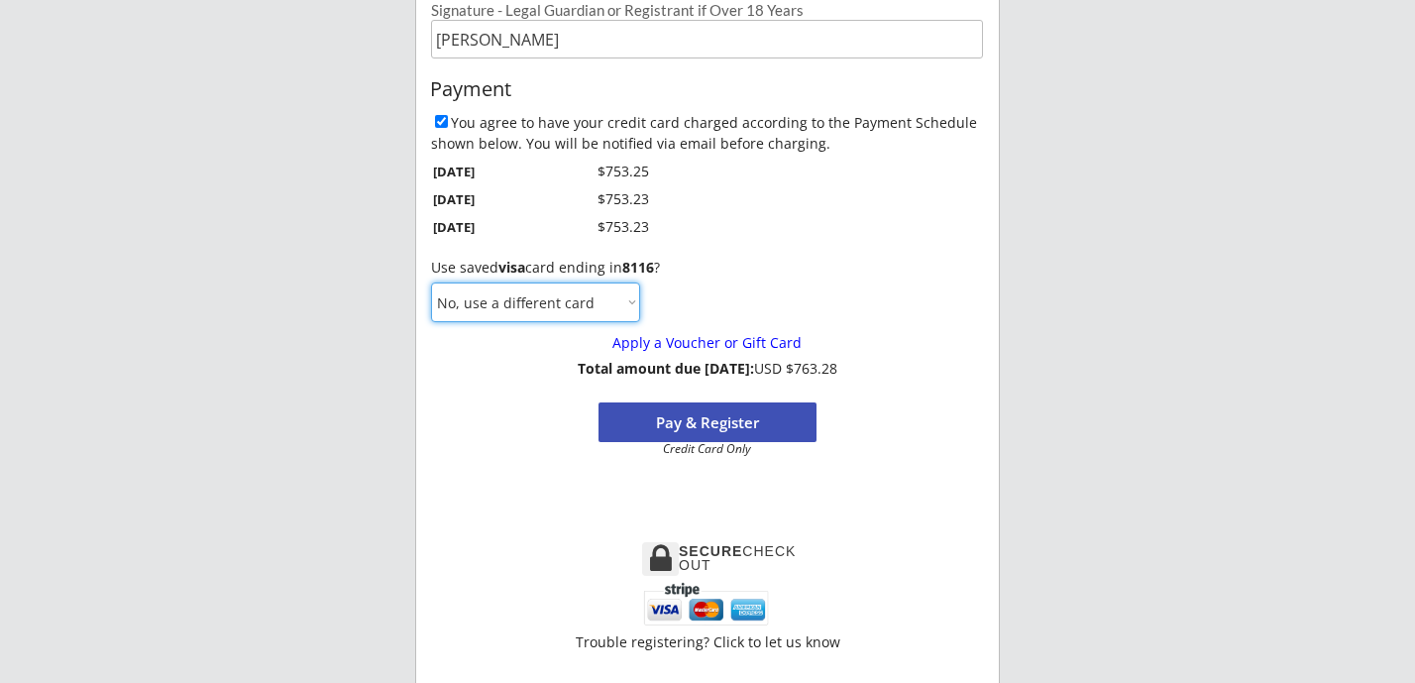
click at [677, 413] on button "Pay & Register" at bounding box center [708, 422] width 218 height 40
